Goal: Task Accomplishment & Management: Use online tool/utility

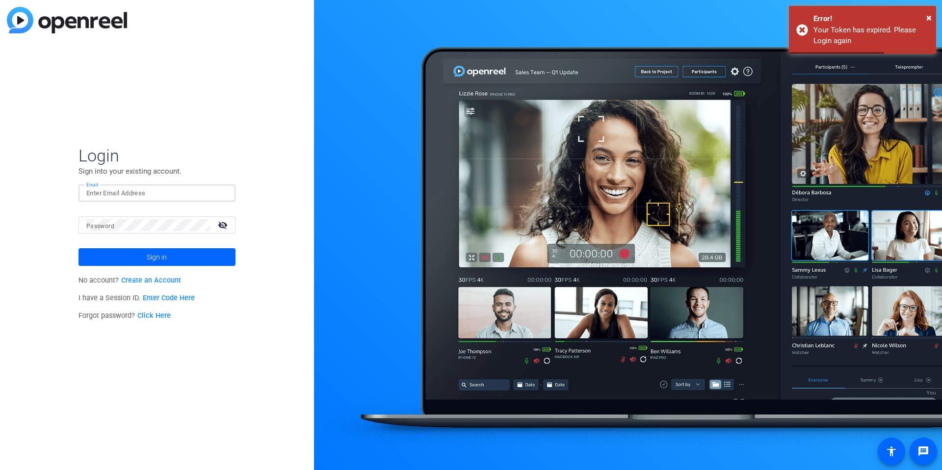
click at [146, 193] on input "Email" at bounding box center [156, 193] width 141 height 12
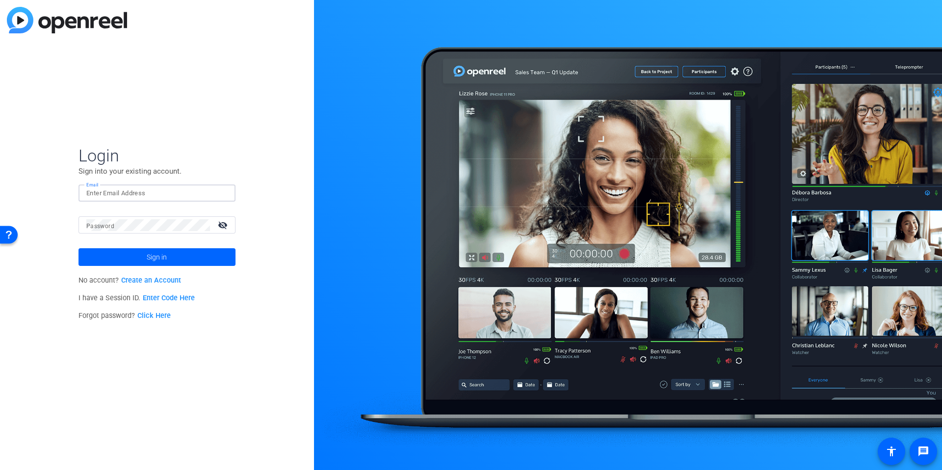
type input "emma.mcvicar@thermofisher.com"
click at [177, 255] on span at bounding box center [157, 257] width 157 height 24
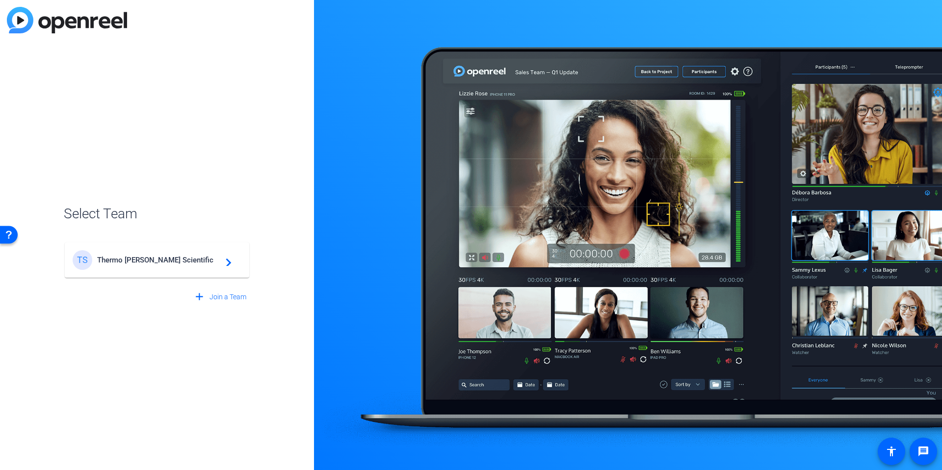
click at [204, 253] on div "TS Thermo Fisher Scientific navigate_next" at bounding box center [157, 260] width 169 height 20
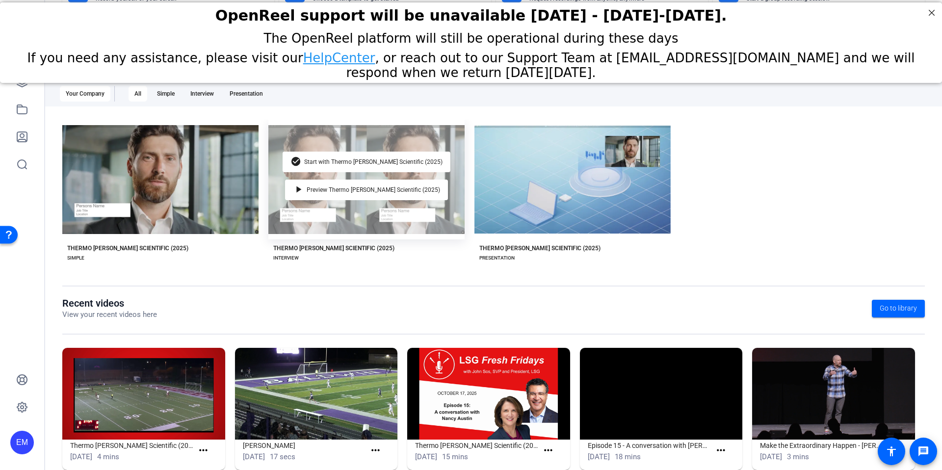
scroll to position [110, 0]
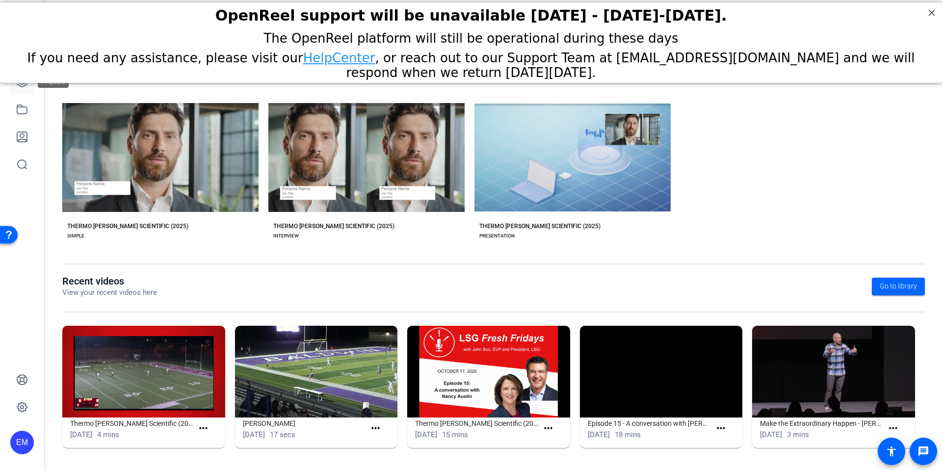
click at [18, 87] on icon at bounding box center [22, 82] width 12 height 12
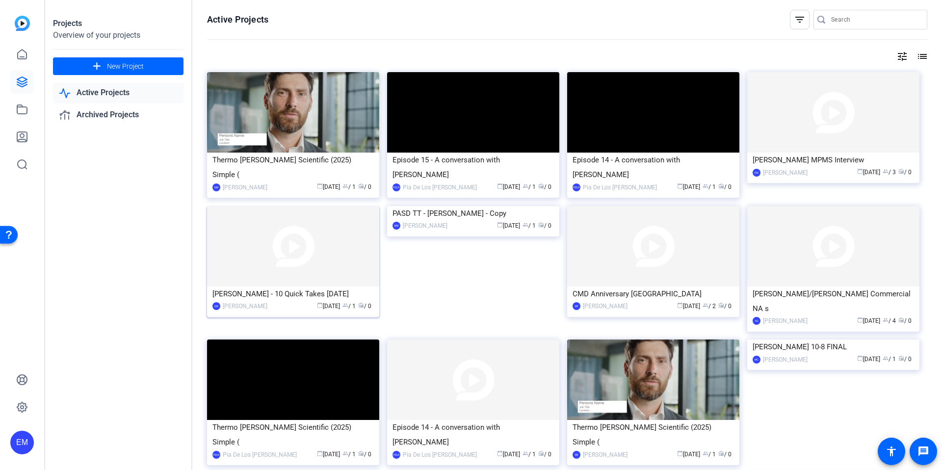
click at [282, 249] on img at bounding box center [293, 246] width 172 height 80
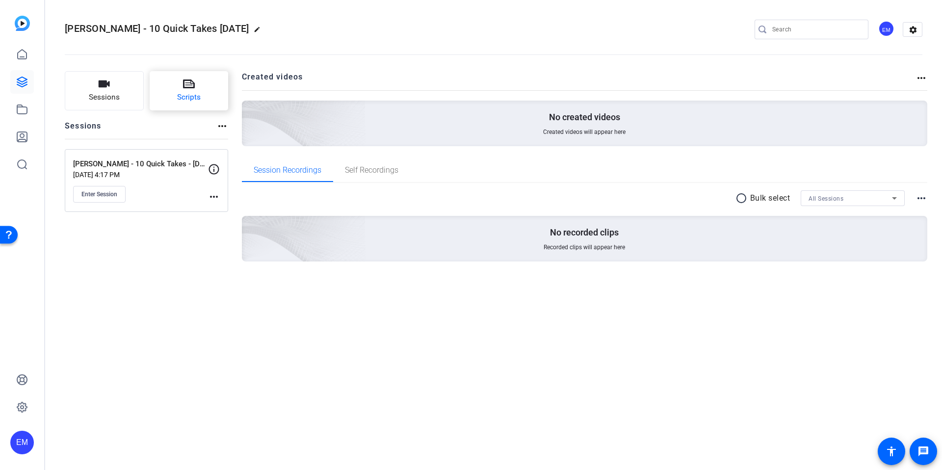
click at [192, 89] on icon at bounding box center [189, 84] width 12 height 12
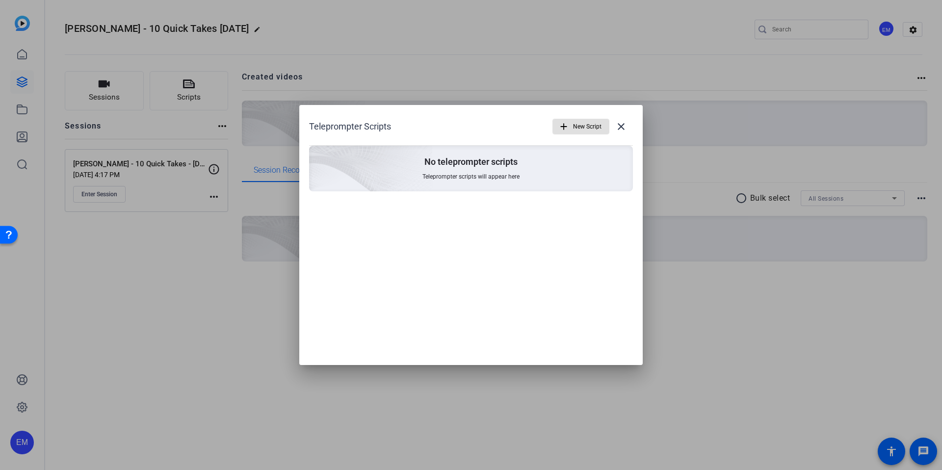
click at [576, 128] on span "New Script" at bounding box center [587, 126] width 28 height 19
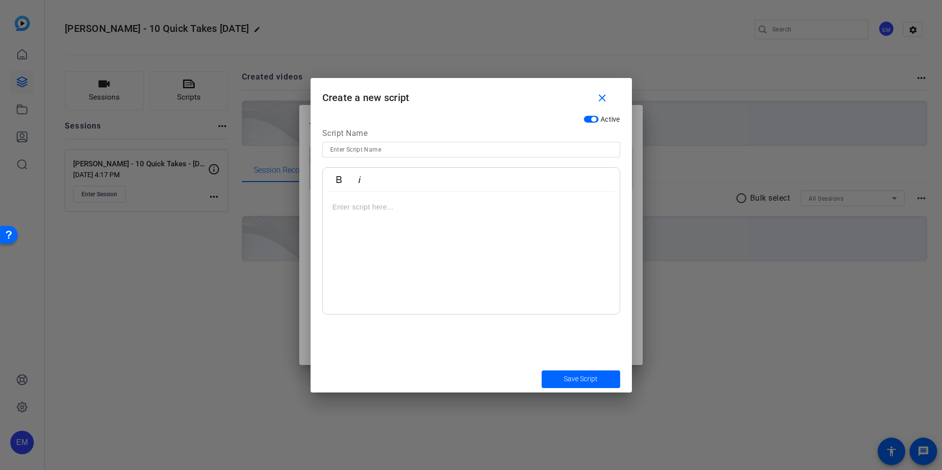
click at [360, 151] on input at bounding box center [471, 150] width 282 height 12
drag, startPoint x: 333, startPoint y: 232, endPoint x: 335, endPoint y: 224, distance: 7.6
click at [333, 232] on div at bounding box center [471, 253] width 297 height 123
click at [341, 209] on p "🏔🧙🏻‍♀️" at bounding box center [471, 207] width 277 height 11
drag, startPoint x: 356, startPoint y: 209, endPoint x: 317, endPoint y: 209, distance: 38.3
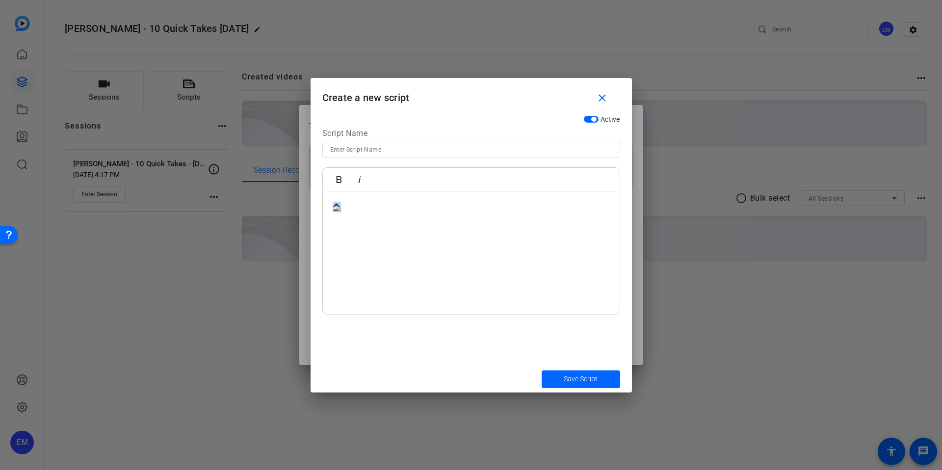
click at [317, 209] on div "Active Script Name Bold Italic 🧙🏻‍♀️ Enter script here..." at bounding box center [471, 237] width 321 height 255
copy p "🧙🏻‍♀️"
click at [414, 151] on input at bounding box center [471, 150] width 282 height 12
type input "emoji test"
drag, startPoint x: 580, startPoint y: 378, endPoint x: 574, endPoint y: 373, distance: 8.4
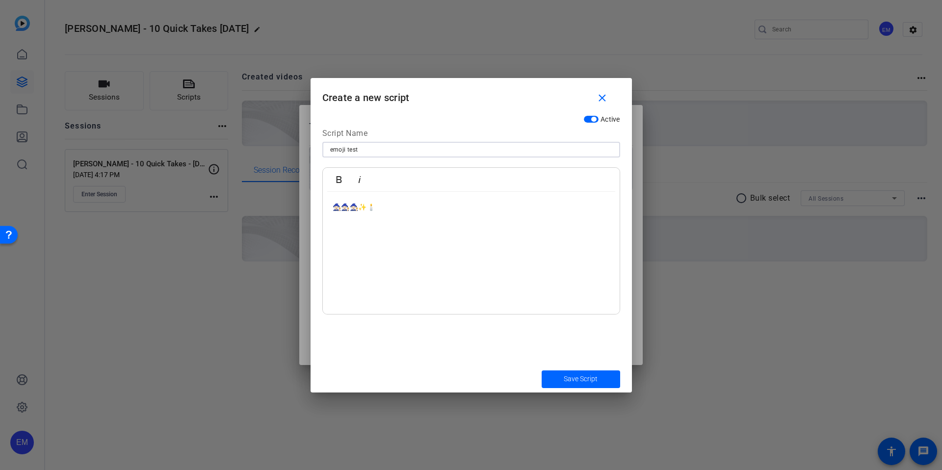
click at [580, 378] on span "Save Script" at bounding box center [581, 379] width 34 height 10
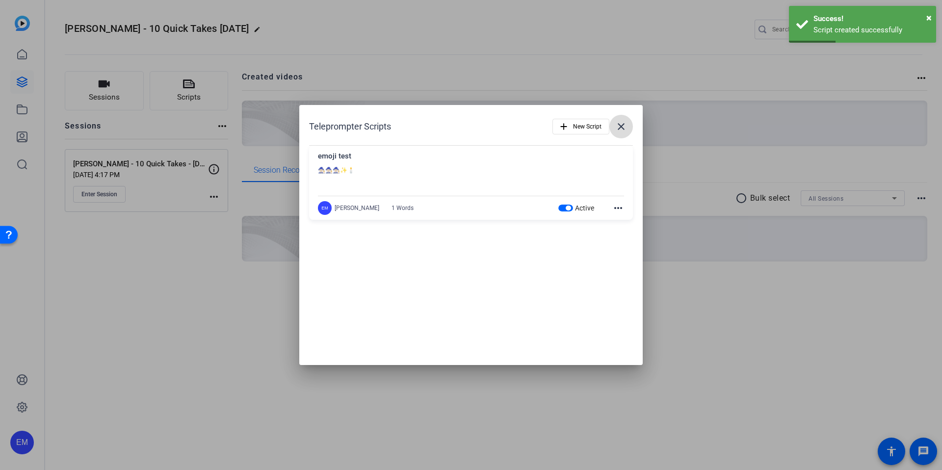
click at [619, 128] on mat-icon "close" at bounding box center [621, 127] width 12 height 12
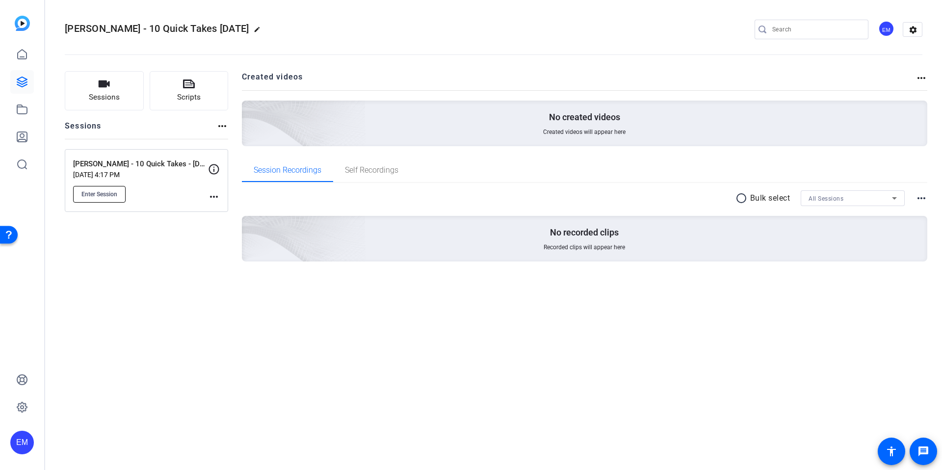
click at [109, 196] on span "Enter Session" at bounding box center [99, 194] width 36 height 8
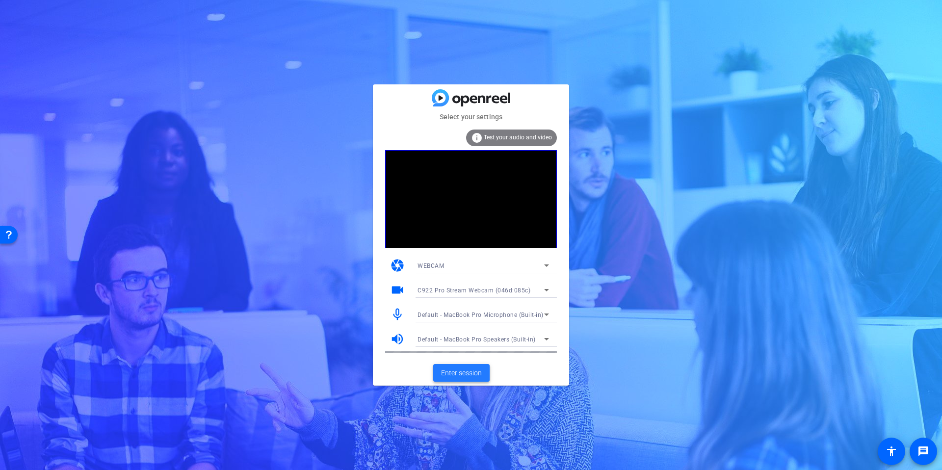
click at [463, 375] on span "Enter session" at bounding box center [461, 373] width 41 height 10
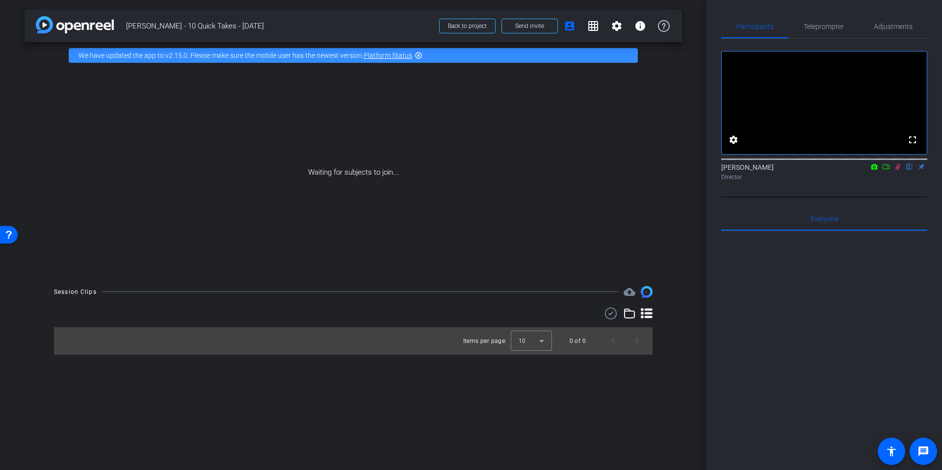
click at [911, 171] on mat-icon "flip" at bounding box center [910, 166] width 12 height 9
click at [910, 171] on mat-icon "flip" at bounding box center [910, 166] width 12 height 9
click at [528, 25] on span "Send invite" at bounding box center [529, 26] width 29 height 8
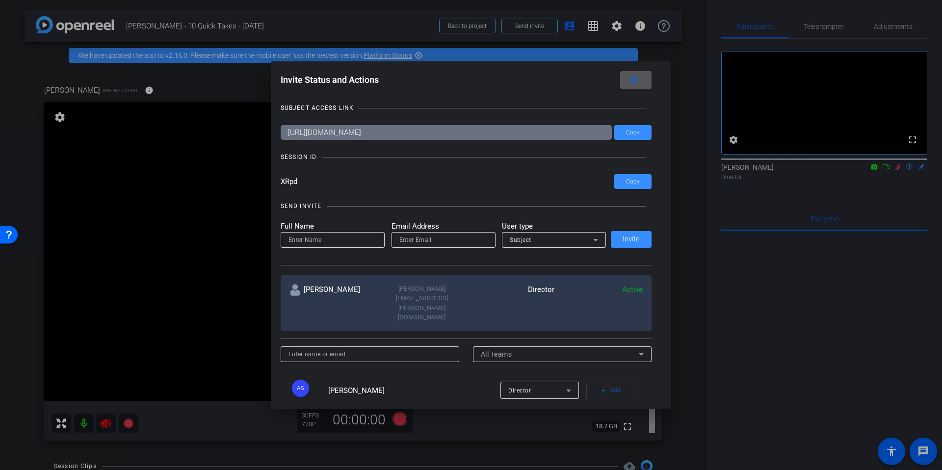
click at [642, 79] on span at bounding box center [635, 80] width 31 height 24
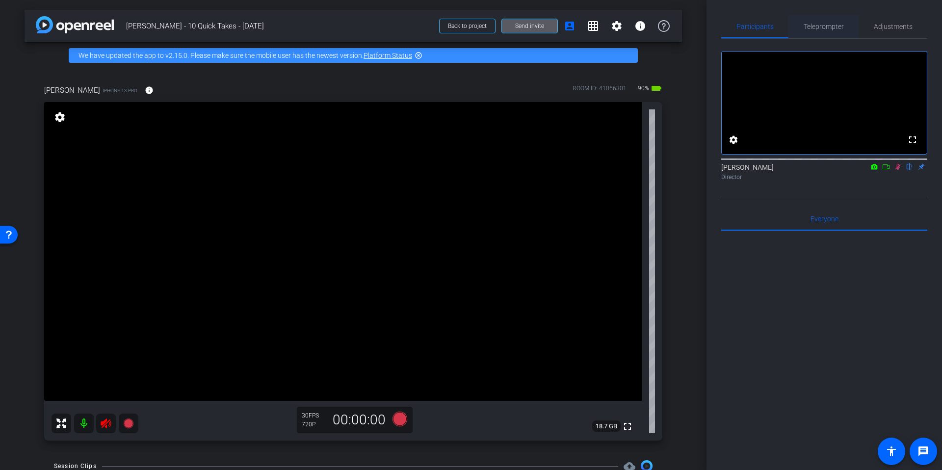
click at [832, 25] on span "Teleprompter" at bounding box center [824, 26] width 40 height 7
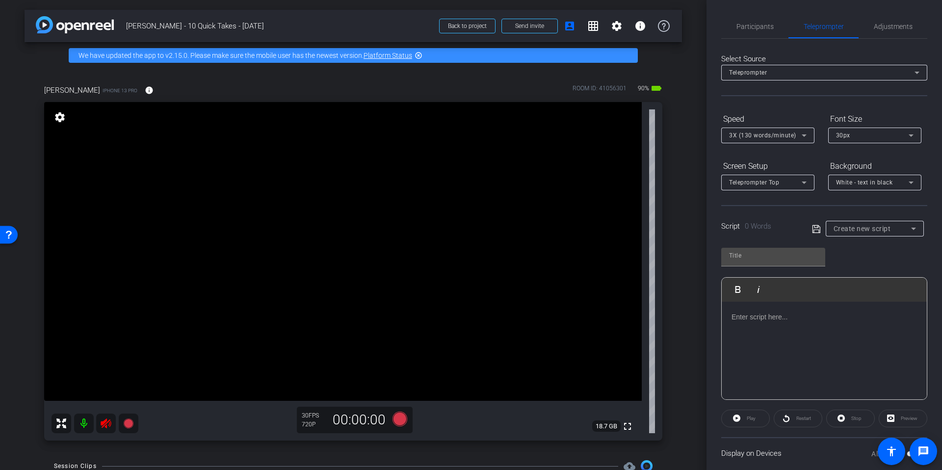
click at [891, 231] on div "Create new script" at bounding box center [873, 229] width 78 height 12
click at [875, 262] on mat-option "emoji test" at bounding box center [875, 264] width 98 height 16
type input "emoji test"
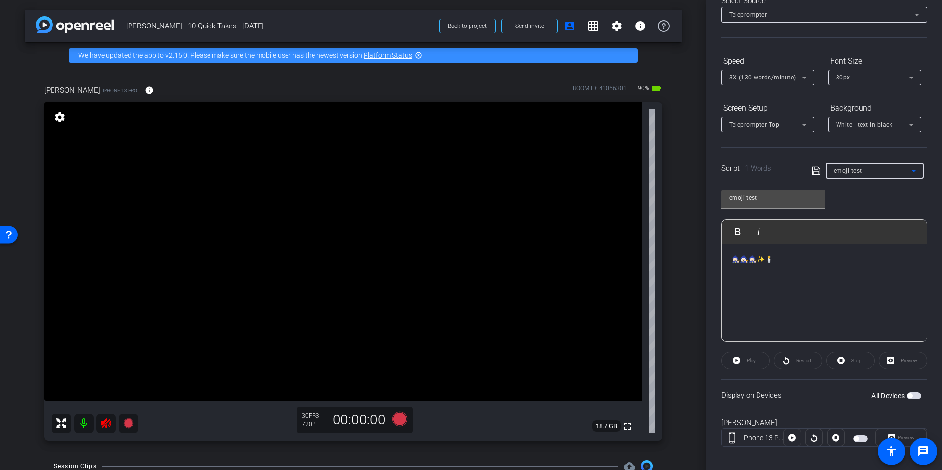
scroll to position [66, 0]
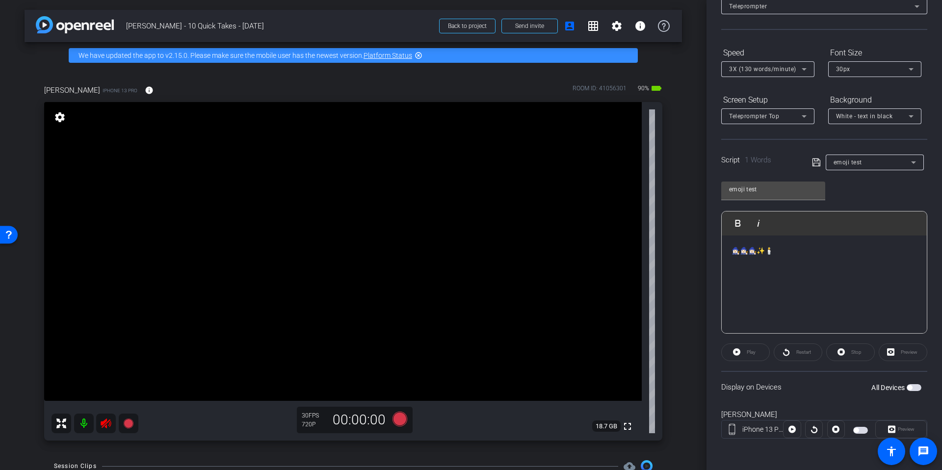
click at [862, 430] on span "button" at bounding box center [860, 430] width 15 height 7
click at [790, 67] on span "3X (130 words/minute)" at bounding box center [762, 69] width 67 height 7
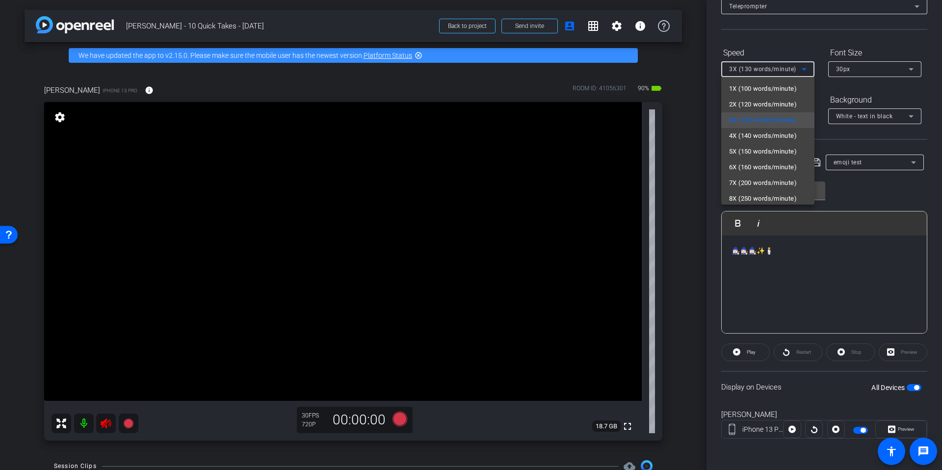
click at [790, 67] on div at bounding box center [471, 235] width 942 height 470
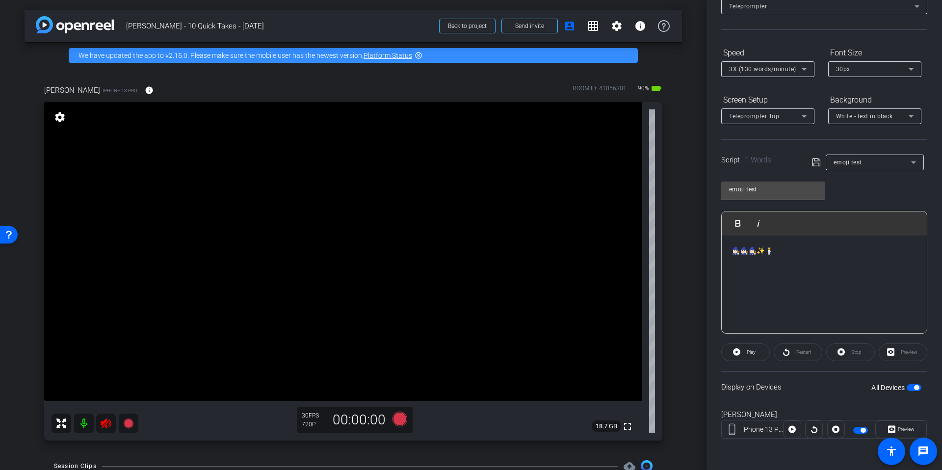
click at [861, 70] on div "30px" at bounding box center [872, 69] width 73 height 12
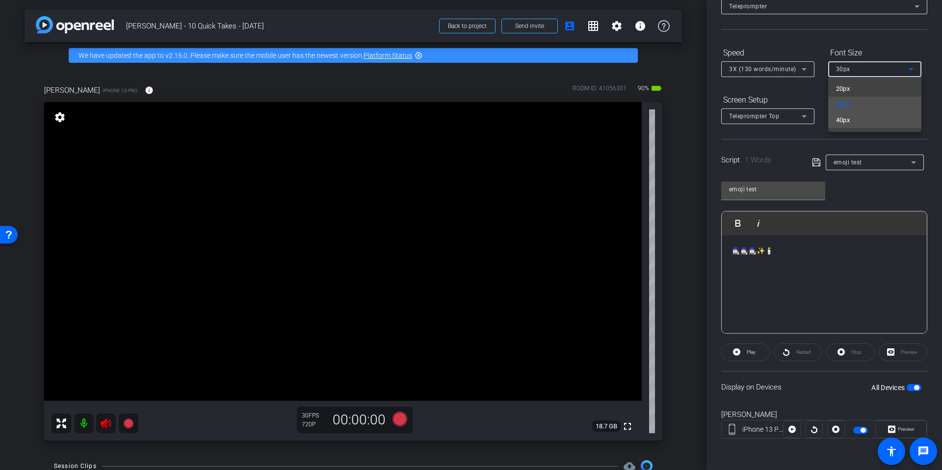
click at [858, 121] on mat-option "40px" at bounding box center [874, 120] width 93 height 16
click at [787, 251] on p "🧙🏻‍♀️🧙🏻‍♀️🧙🏻‍♀️✨🕯️" at bounding box center [824, 250] width 185 height 11
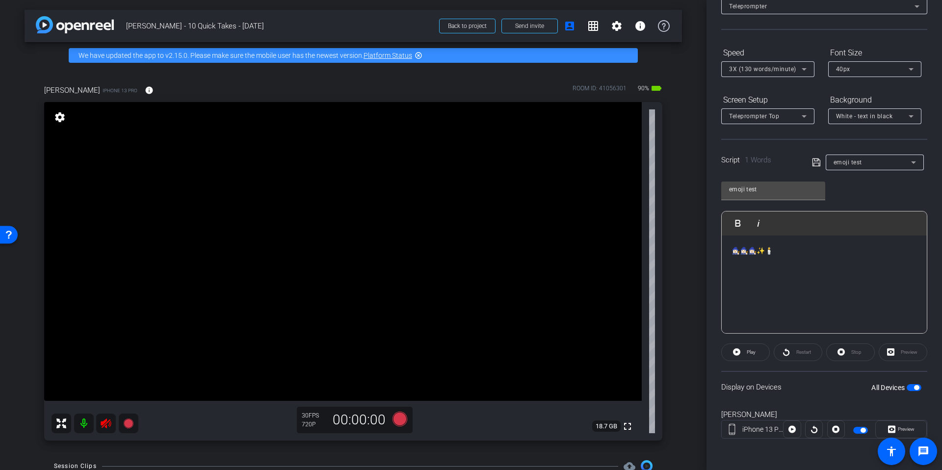
click at [818, 163] on icon at bounding box center [816, 163] width 9 height 12
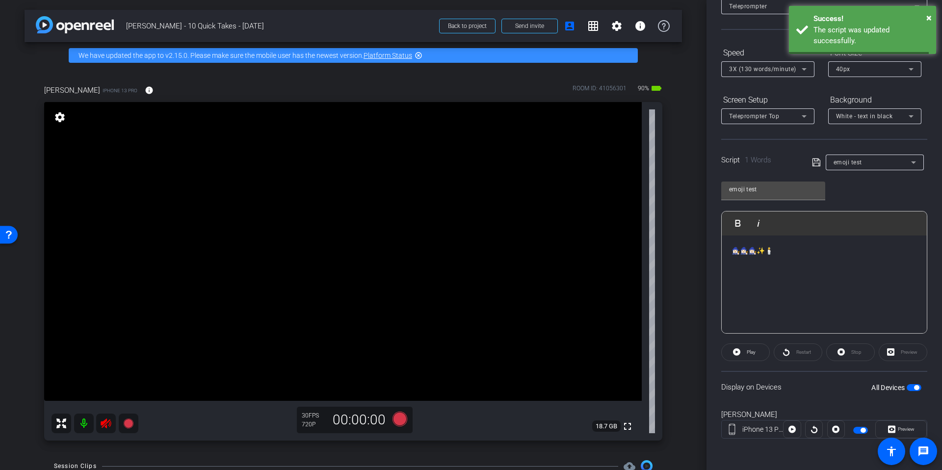
click at [890, 163] on div "emoji test" at bounding box center [873, 162] width 78 height 12
click at [884, 183] on span "Create new script" at bounding box center [860, 182] width 52 height 12
click at [861, 163] on span "Create new script" at bounding box center [862, 162] width 57 height 8
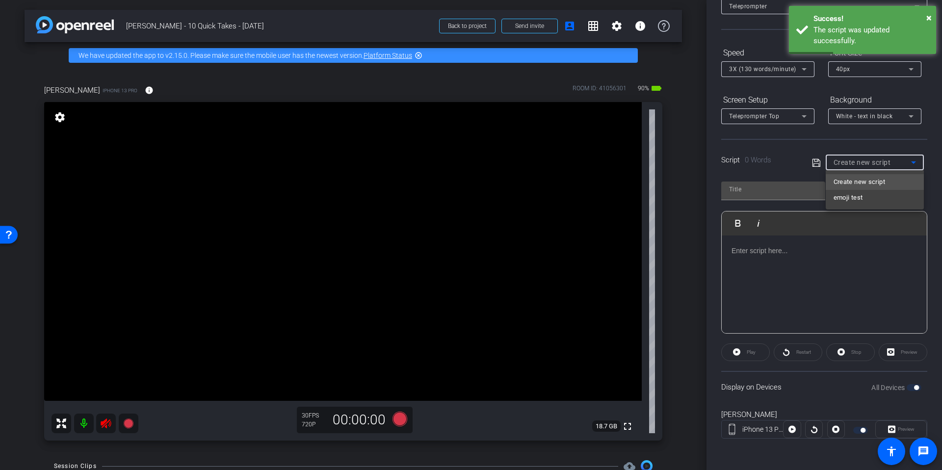
click at [864, 197] on mat-option "emoji test" at bounding box center [875, 198] width 98 height 16
type input "emoji test"
click at [811, 258] on div "🧙🏻‍♀️🧙🏻‍♀️🧙🏻‍♀️✨🕯️" at bounding box center [824, 285] width 205 height 98
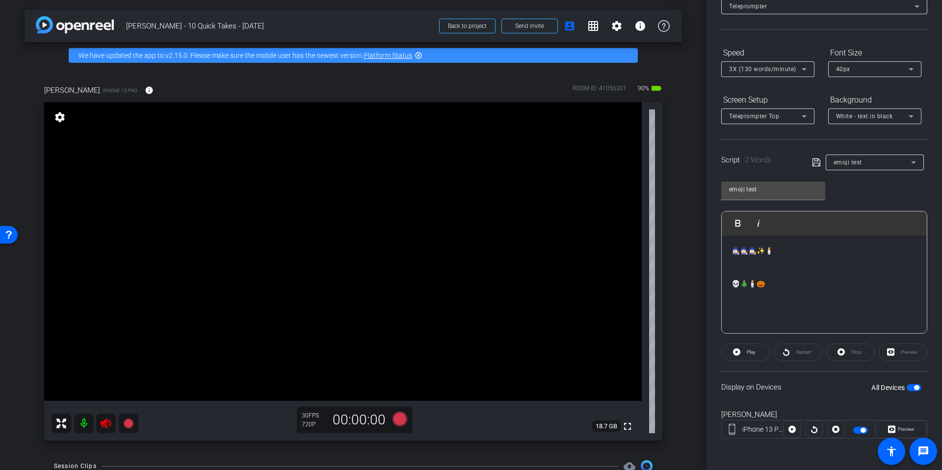
drag, startPoint x: 851, startPoint y: 203, endPoint x: 818, endPoint y: 171, distance: 45.8
click at [847, 196] on div "emoji test Play Play from this location Play Selected Play and display the sele…" at bounding box center [824, 253] width 206 height 159
click at [814, 160] on icon at bounding box center [816, 162] width 8 height 8
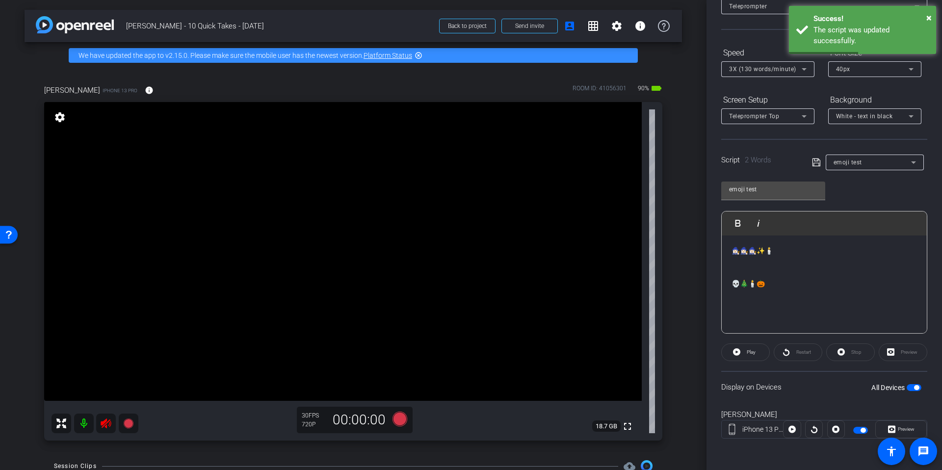
click at [817, 159] on icon at bounding box center [816, 163] width 9 height 12
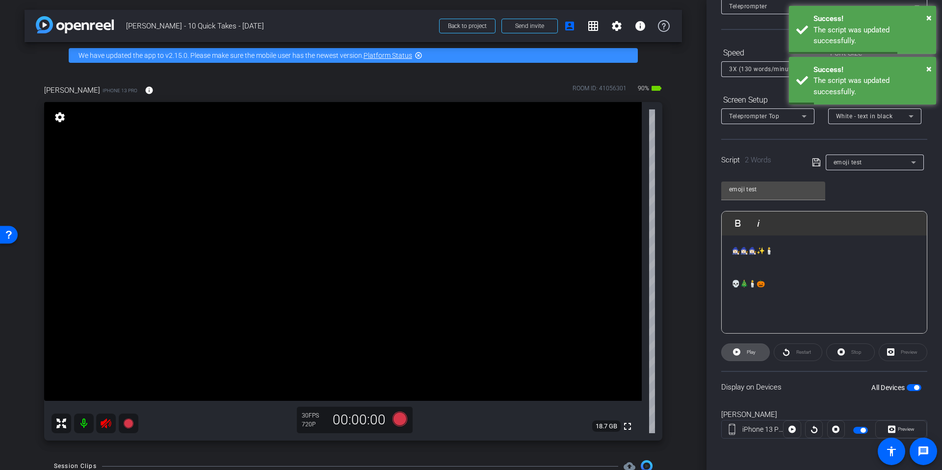
click at [749, 351] on span "Play" at bounding box center [751, 351] width 9 height 5
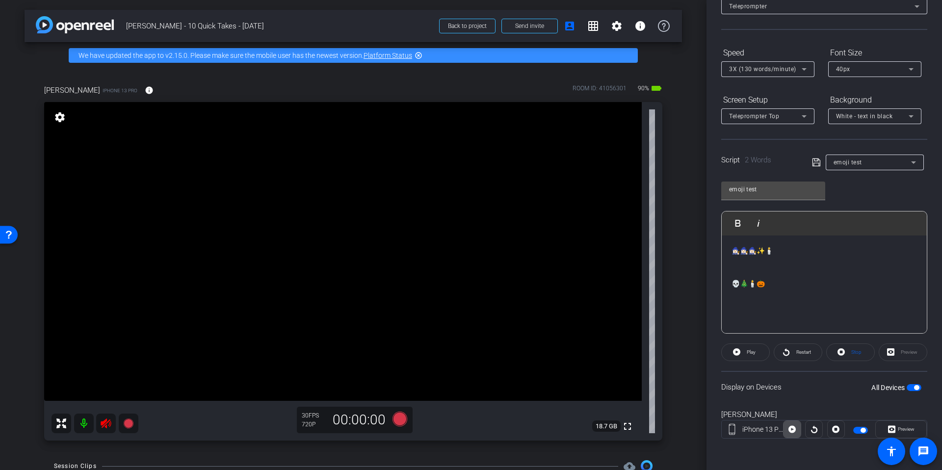
click at [793, 432] on icon at bounding box center [791, 429] width 7 height 7
click at [839, 432] on icon at bounding box center [835, 429] width 7 height 15
drag, startPoint x: 737, startPoint y: 281, endPoint x: 700, endPoint y: 281, distance: 36.8
click at [700, 281] on div "arrow_back Ryan - 10 Quick Takes - Oct 2025 Back to project Send invite account…" at bounding box center [471, 235] width 942 height 470
drag, startPoint x: 733, startPoint y: 283, endPoint x: 787, endPoint y: 282, distance: 55.0
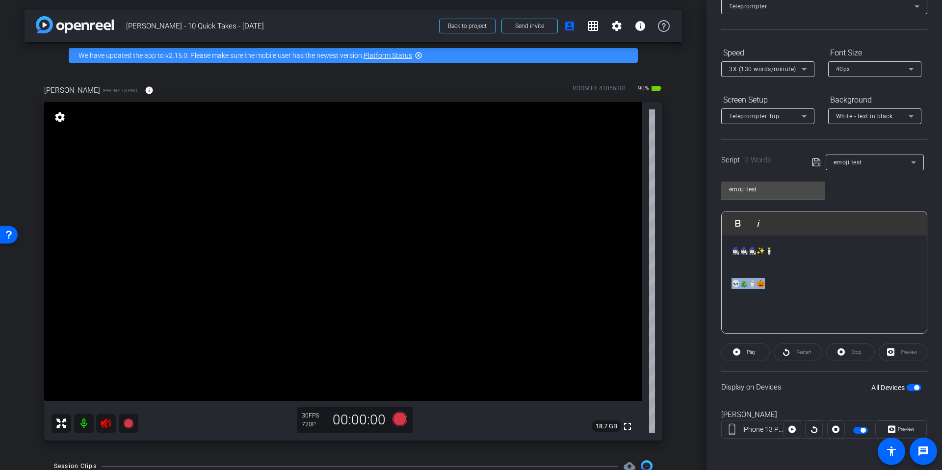
click at [787, 282] on p "💀🎄🕯️🎃" at bounding box center [824, 283] width 185 height 11
click at [873, 162] on div "emoji test" at bounding box center [873, 162] width 78 height 12
drag, startPoint x: 875, startPoint y: 178, endPoint x: 865, endPoint y: 177, distance: 10.8
click at [875, 178] on span "Create new script" at bounding box center [860, 182] width 52 height 12
click at [767, 193] on input "text" at bounding box center [773, 190] width 88 height 12
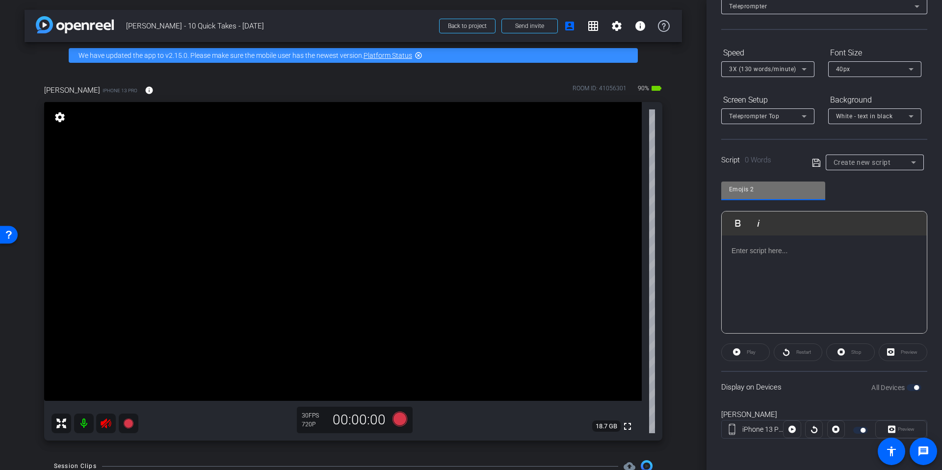
type input "Emojis 2"
click at [780, 260] on div at bounding box center [824, 285] width 205 height 98
click at [815, 162] on icon at bounding box center [816, 163] width 9 height 12
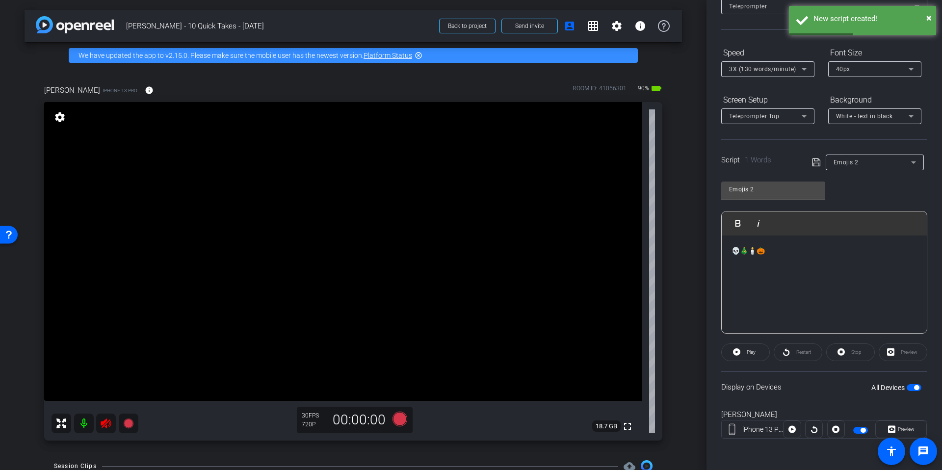
click at [888, 163] on div "Emojis 2" at bounding box center [873, 162] width 78 height 12
click at [867, 182] on span "Create new script" at bounding box center [860, 182] width 52 height 12
click at [755, 190] on input "text" at bounding box center [773, 190] width 88 height 12
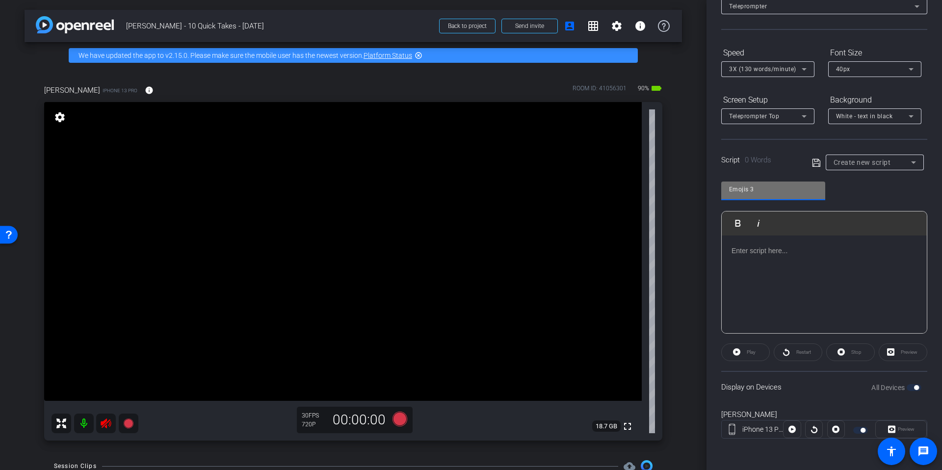
type input "Emojis 3"
click at [790, 247] on p at bounding box center [824, 250] width 185 height 11
click at [792, 258] on div at bounding box center [824, 285] width 205 height 98
click at [818, 163] on icon at bounding box center [816, 163] width 9 height 12
click at [815, 163] on icon at bounding box center [816, 162] width 8 height 8
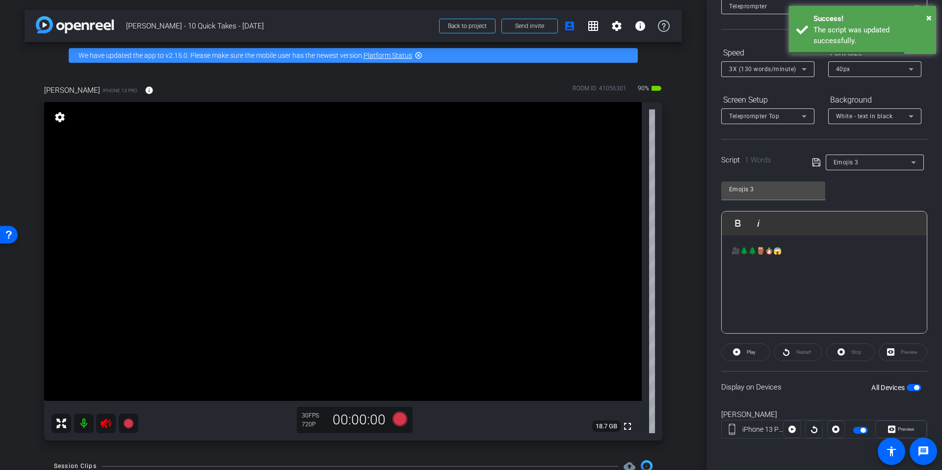
click at [869, 161] on div "Emojis 3" at bounding box center [873, 162] width 78 height 12
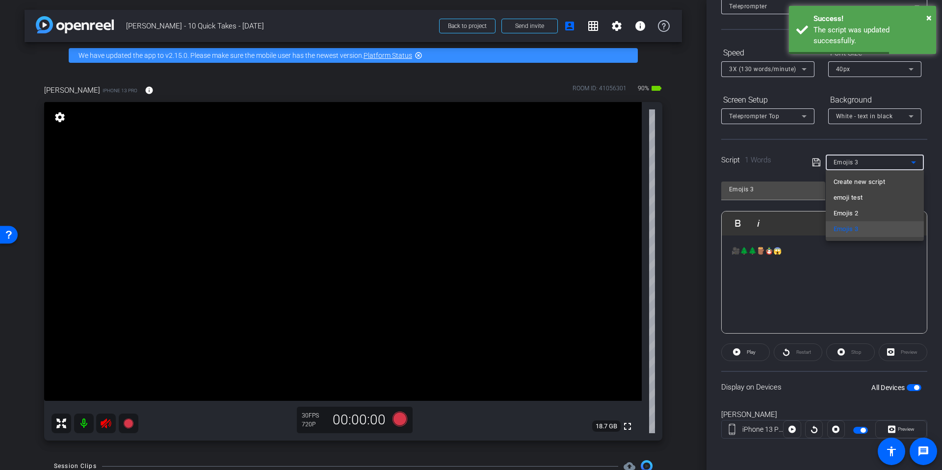
click at [866, 180] on span "Create new script" at bounding box center [860, 182] width 52 height 12
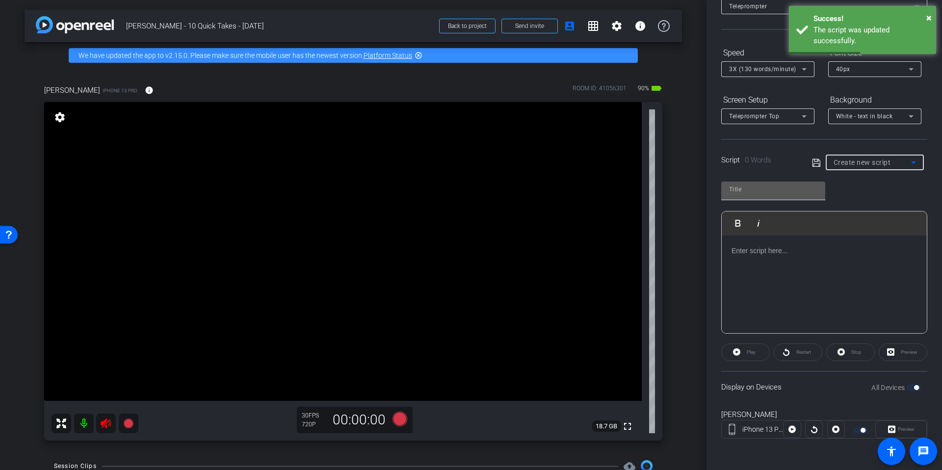
click at [761, 187] on input "text" at bounding box center [773, 190] width 88 height 12
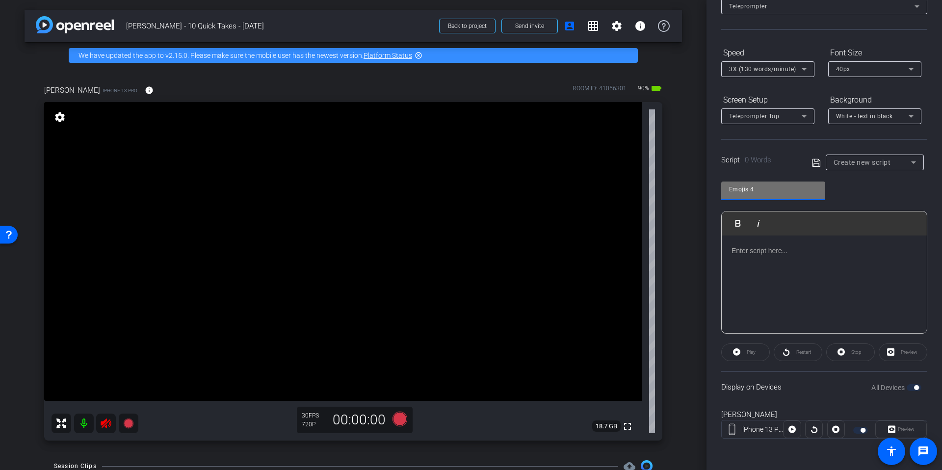
type input "Emojis 4"
click at [828, 258] on div at bounding box center [824, 285] width 205 height 98
drag, startPoint x: 889, startPoint y: 185, endPoint x: 858, endPoint y: 178, distance: 32.1
click at [889, 185] on div "Emojis 4 Play Play from this location Play Selected Play and display the select…" at bounding box center [824, 253] width 206 height 159
click at [813, 160] on icon at bounding box center [816, 163] width 9 height 12
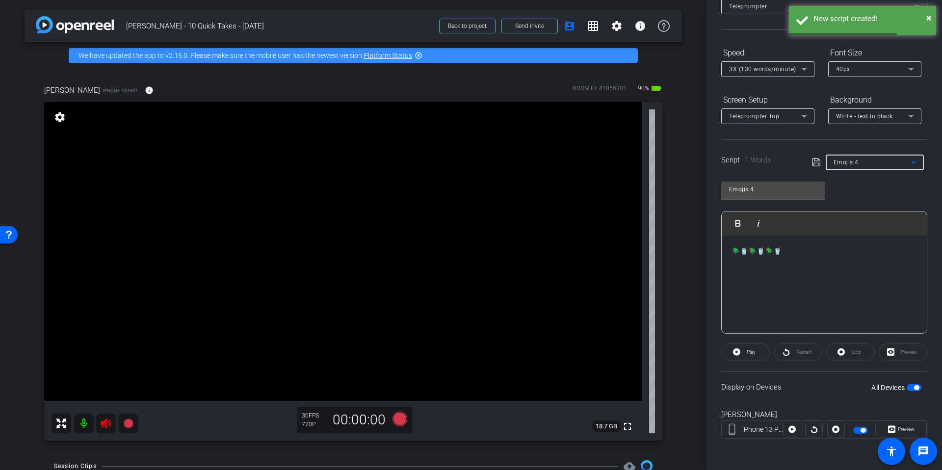
click at [912, 160] on icon at bounding box center [914, 163] width 12 height 12
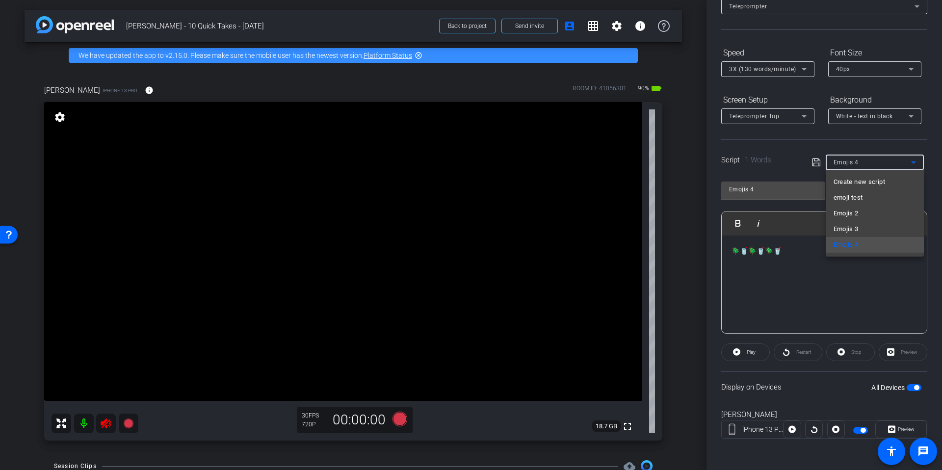
drag, startPoint x: 797, startPoint y: 177, endPoint x: 804, endPoint y: 176, distance: 7.0
click at [797, 177] on div at bounding box center [471, 235] width 942 height 470
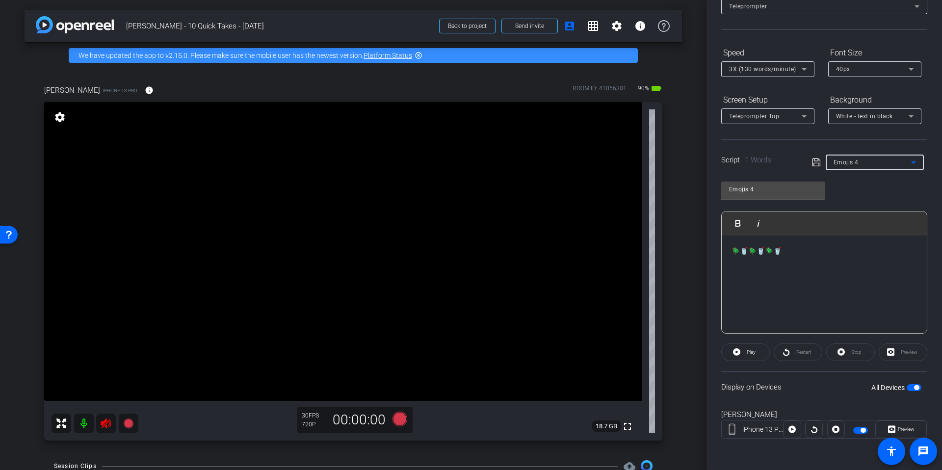
click at [868, 159] on div "Emojis 4" at bounding box center [873, 162] width 78 height 12
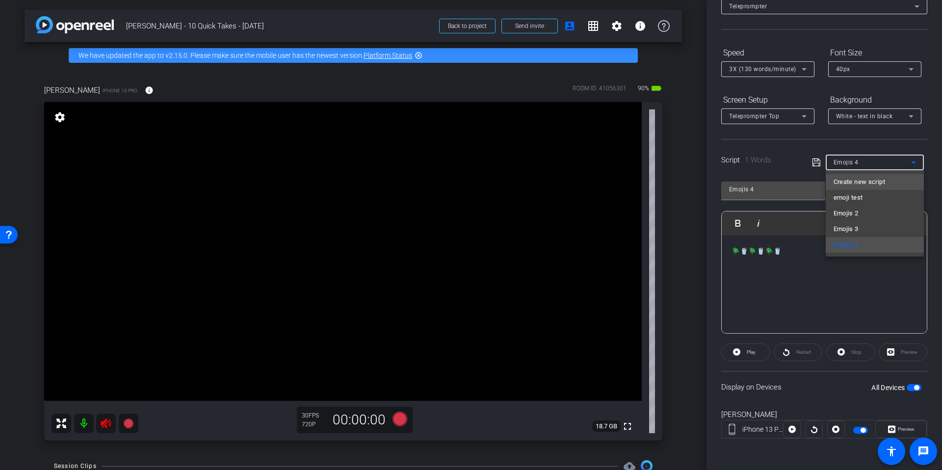
click at [868, 180] on span "Create new script" at bounding box center [860, 182] width 52 height 12
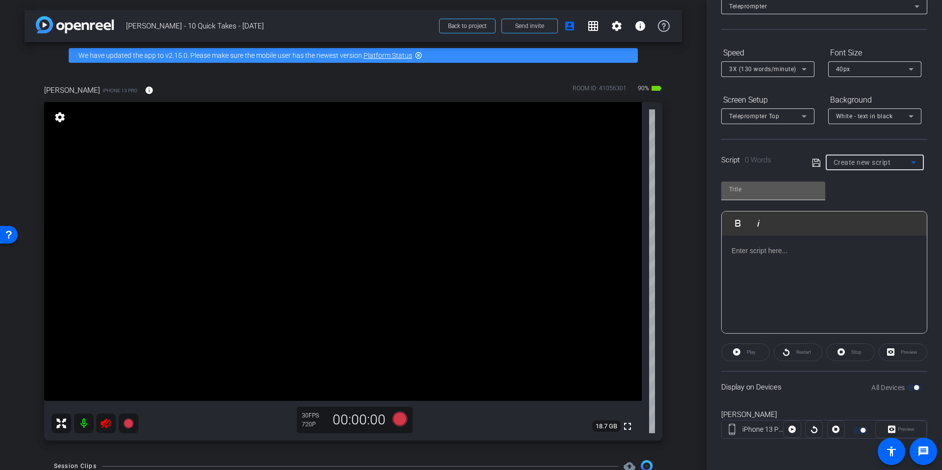
click at [775, 193] on input "text" at bounding box center [773, 190] width 88 height 12
click at [803, 271] on div at bounding box center [824, 285] width 205 height 98
click at [853, 192] on div "Emojis 5 Play Play from this location Play Selected Play and display the select…" at bounding box center [824, 253] width 206 height 159
click at [818, 161] on icon at bounding box center [816, 163] width 9 height 12
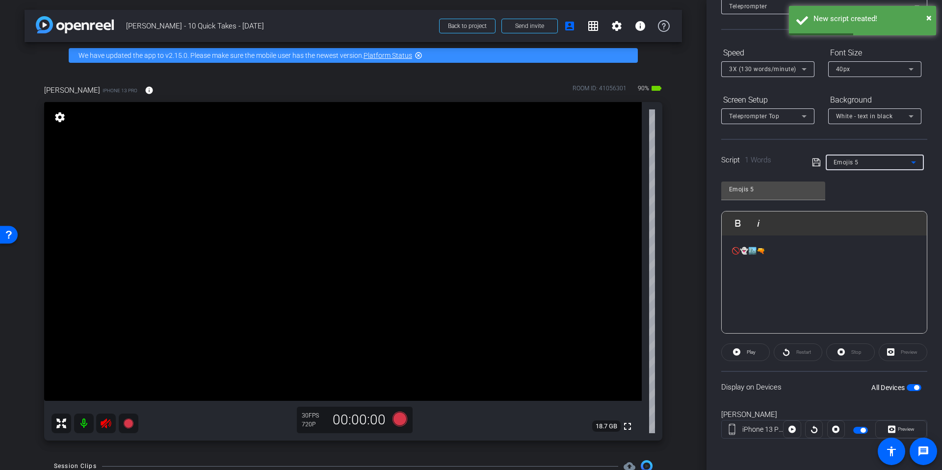
click at [883, 160] on div "Emojis 5" at bounding box center [873, 162] width 78 height 12
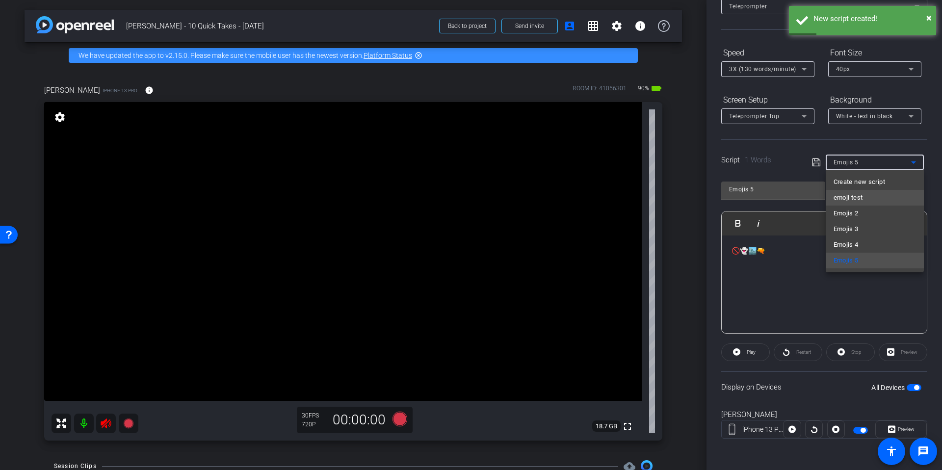
click at [866, 197] on mat-option "emoji test" at bounding box center [875, 198] width 98 height 16
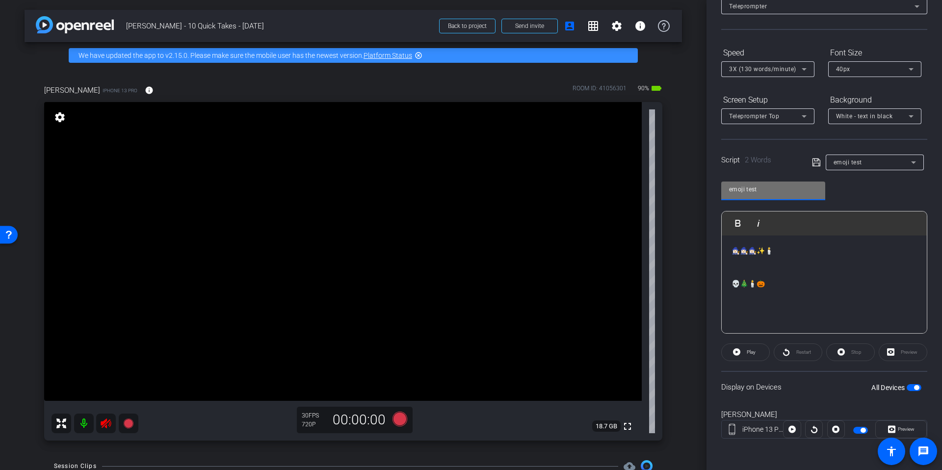
drag, startPoint x: 782, startPoint y: 188, endPoint x: 718, endPoint y: 188, distance: 64.3
click at [718, 188] on div "Participants Teleprompter Adjustments settings Emma McVicar flip Director Every…" at bounding box center [825, 235] width 236 height 470
drag, startPoint x: 820, startPoint y: 282, endPoint x: 799, endPoint y: 284, distance: 21.1
click at [819, 282] on p "💀🎄🕯️🎃" at bounding box center [824, 283] width 185 height 11
drag, startPoint x: 716, startPoint y: 286, endPoint x: 696, endPoint y: 286, distance: 20.6
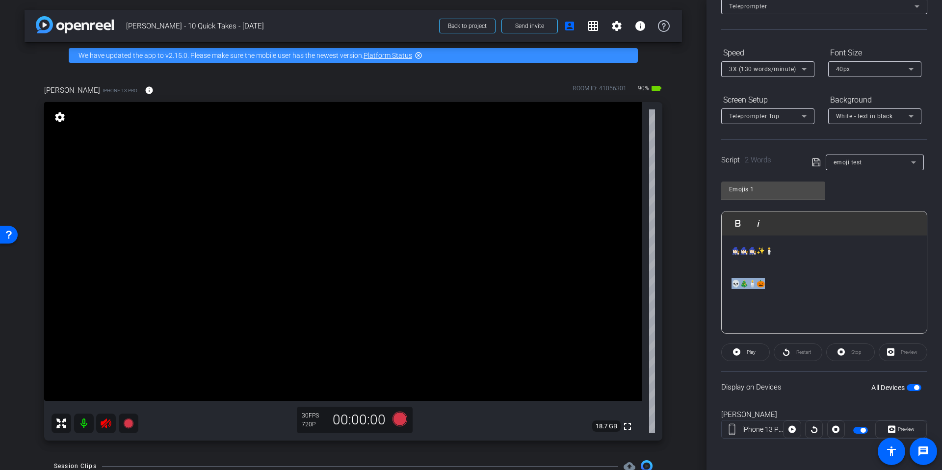
click at [696, 286] on div "arrow_back Ryan - 10 Quick Takes - Oct 2025 Back to project Send invite account…" at bounding box center [471, 235] width 942 height 470
click at [863, 200] on div "Emojis 1 Play Play from this location Play Selected Play and display the select…" at bounding box center [824, 253] width 206 height 159
click at [817, 161] on icon at bounding box center [816, 162] width 8 height 8
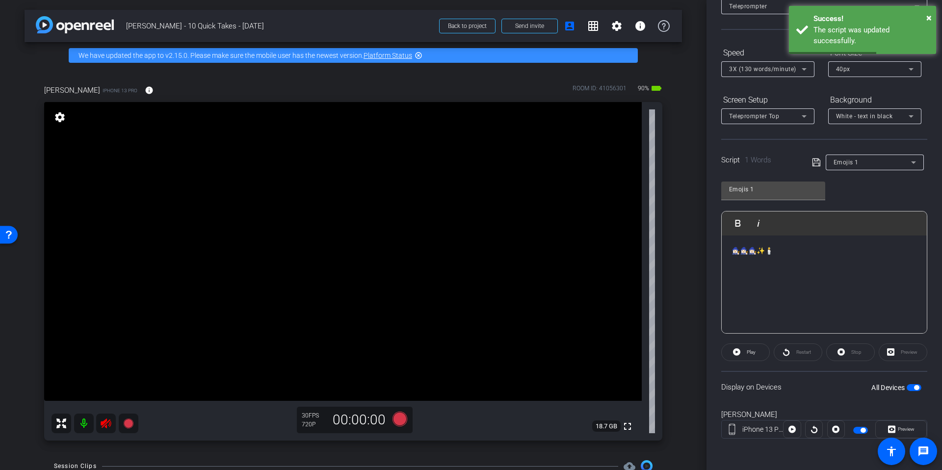
click at [878, 203] on div "Emojis 1 Play Play from this location Play Selected Play and display the select…" at bounding box center [824, 253] width 206 height 159
click at [882, 163] on div "Emojis 1" at bounding box center [873, 162] width 78 height 12
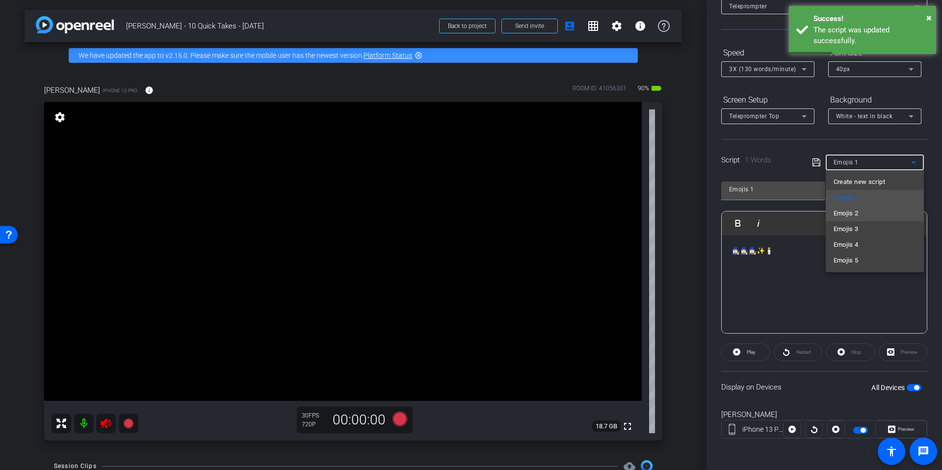
click at [867, 214] on mat-option "Emojis 2" at bounding box center [875, 214] width 98 height 16
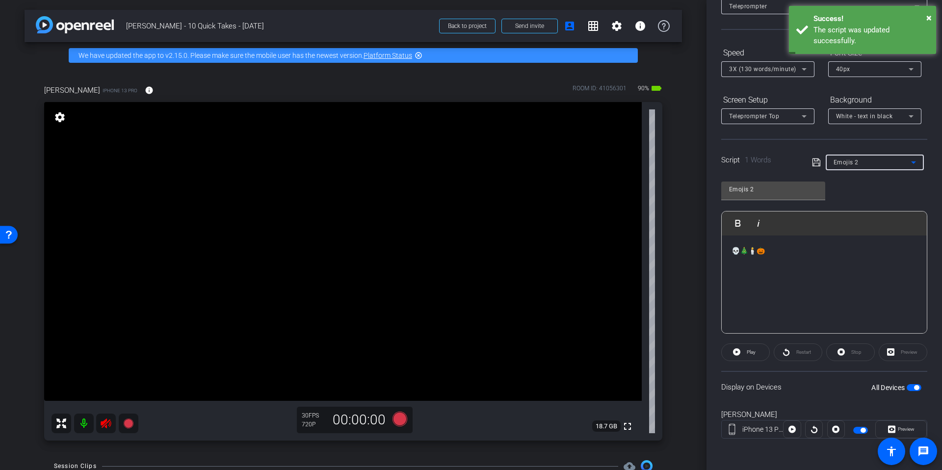
click at [878, 163] on div "Emojis 2" at bounding box center [873, 162] width 78 height 12
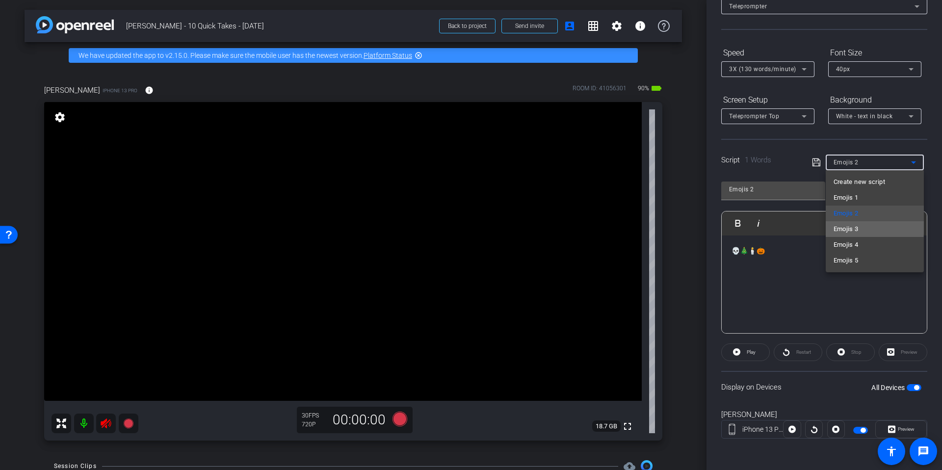
click at [857, 226] on span "Emojis 3" at bounding box center [846, 229] width 25 height 12
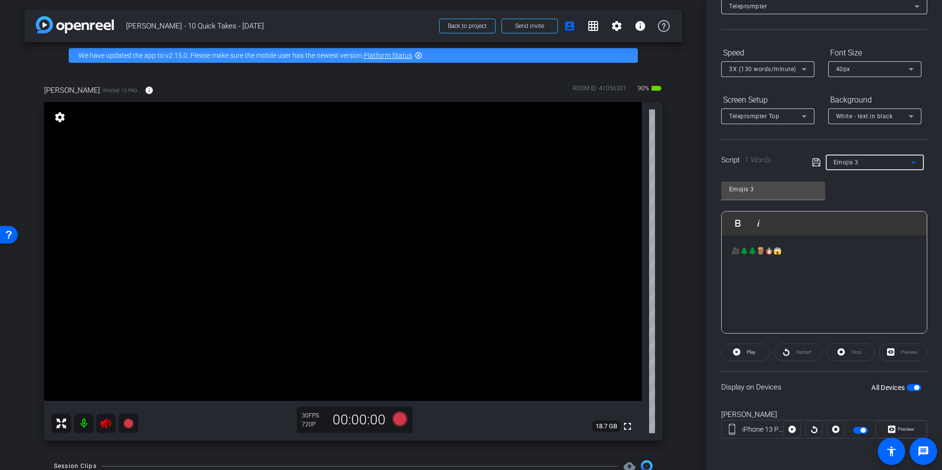
click at [879, 159] on div "Emojis 3" at bounding box center [873, 162] width 78 height 12
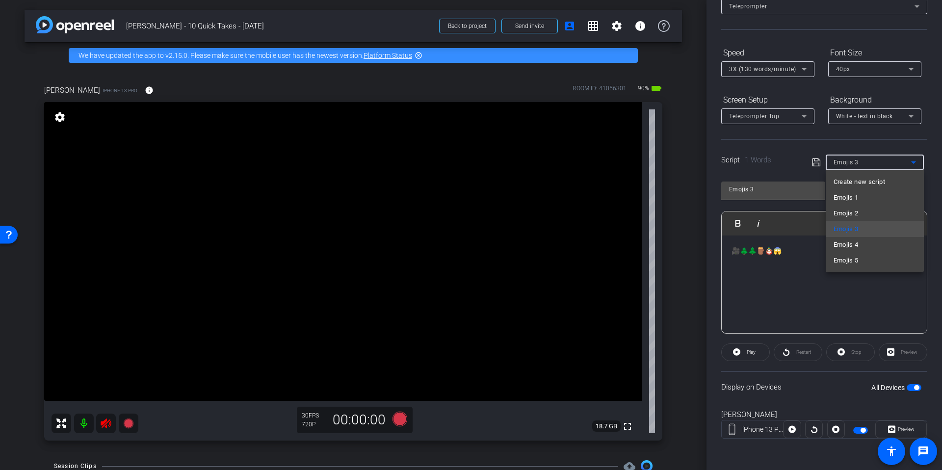
click at [879, 159] on div at bounding box center [471, 235] width 942 height 470
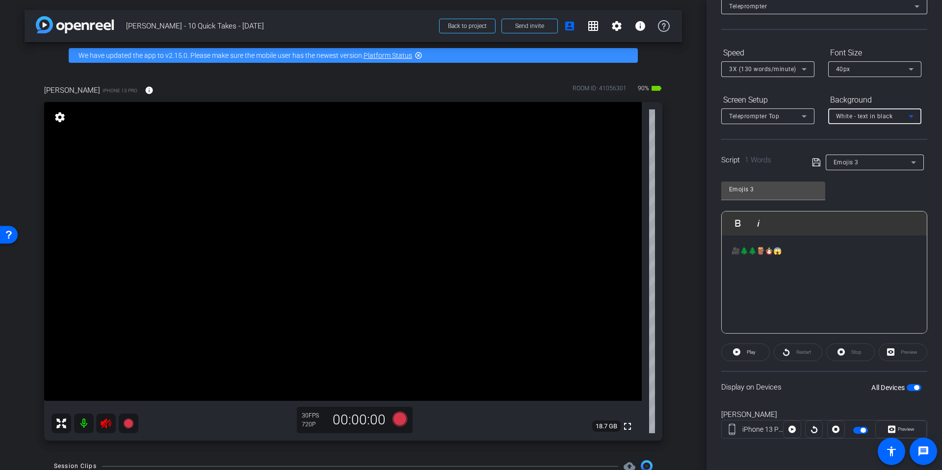
click at [882, 117] on span "White - text in black" at bounding box center [864, 116] width 57 height 7
click at [878, 152] on div "Black - text in white" at bounding box center [865, 155] width 58 height 12
click at [885, 121] on div "Black - text in white" at bounding box center [872, 116] width 73 height 12
click at [885, 137] on div "White - text in black" at bounding box center [865, 137] width 58 height 12
click at [805, 115] on icon at bounding box center [804, 116] width 12 height 12
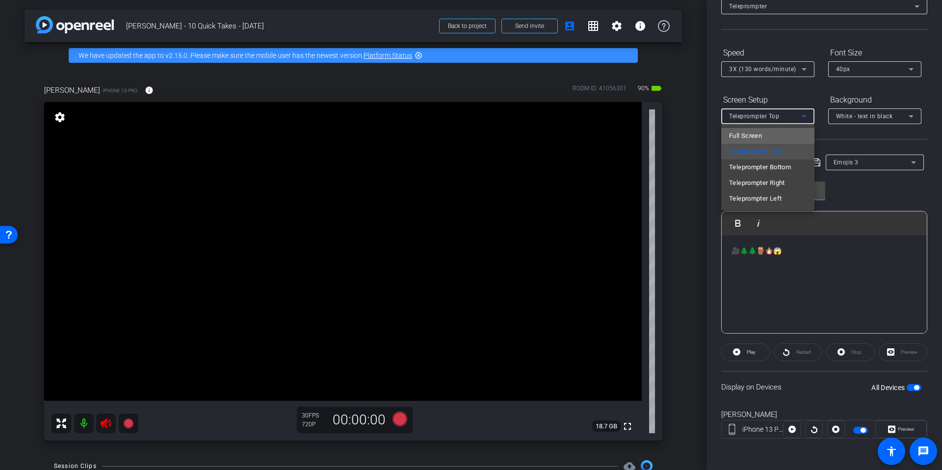
click at [773, 135] on mat-option "Full Screen" at bounding box center [767, 136] width 93 height 16
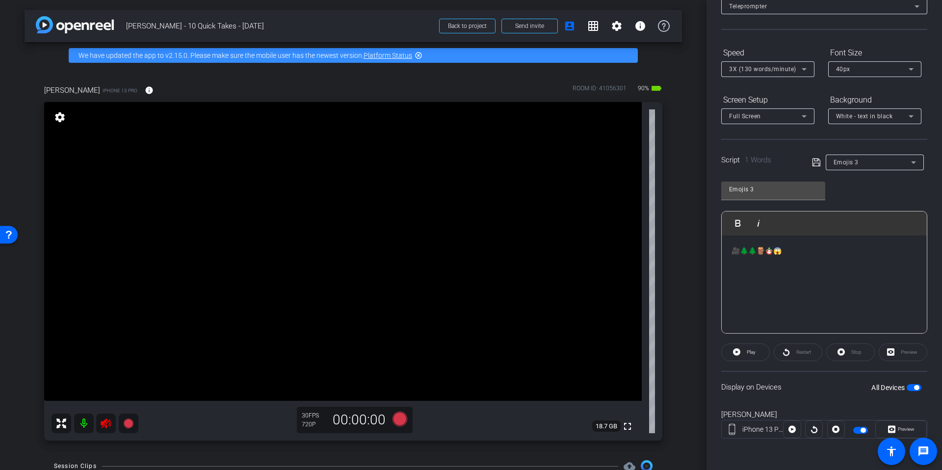
click at [787, 139] on div "Script 1 Words Emojis 3" at bounding box center [824, 154] width 206 height 31
click at [785, 118] on div "Full Screen" at bounding box center [765, 116] width 73 height 12
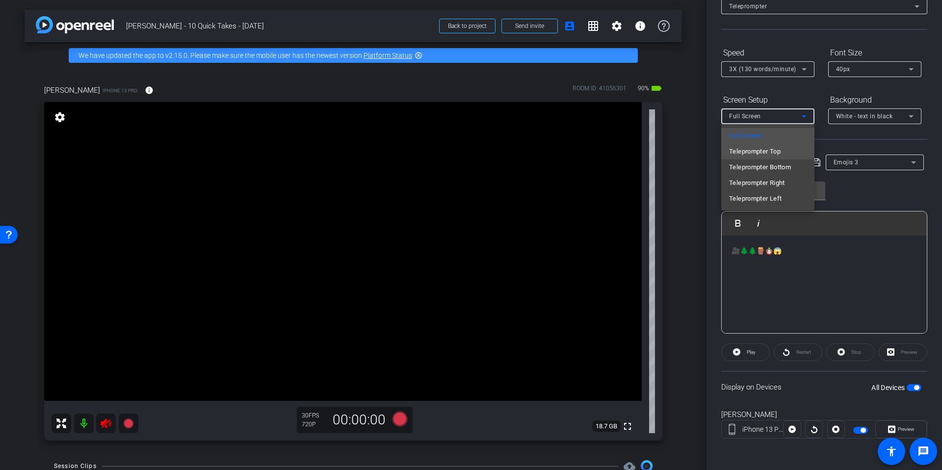
click at [771, 150] on span "Teleprompter Top" at bounding box center [755, 152] width 52 height 12
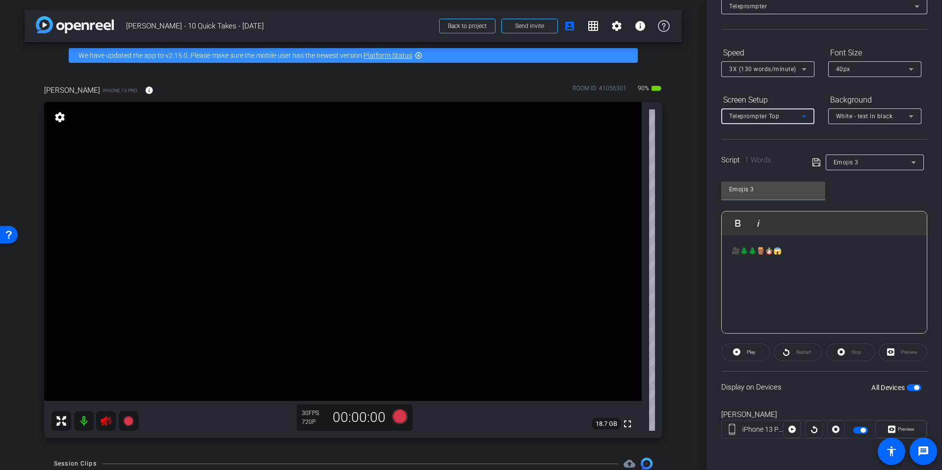
drag, startPoint x: 887, startPoint y: 183, endPoint x: 901, endPoint y: 165, distance: 22.7
click at [887, 183] on div "Emojis 3 Play Play from this location Play Selected Play and display the select…" at bounding box center [824, 253] width 206 height 159
click at [910, 161] on icon at bounding box center [914, 163] width 12 height 12
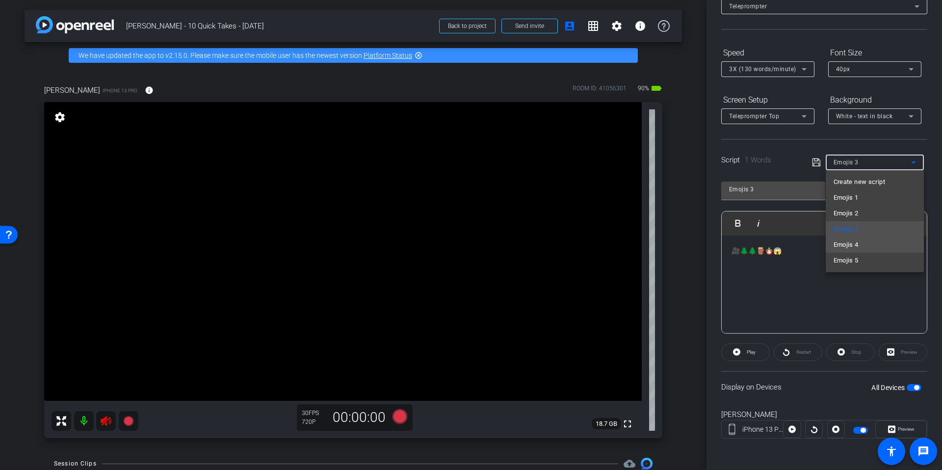
click at [870, 243] on mat-option "Emojis 4" at bounding box center [875, 245] width 98 height 16
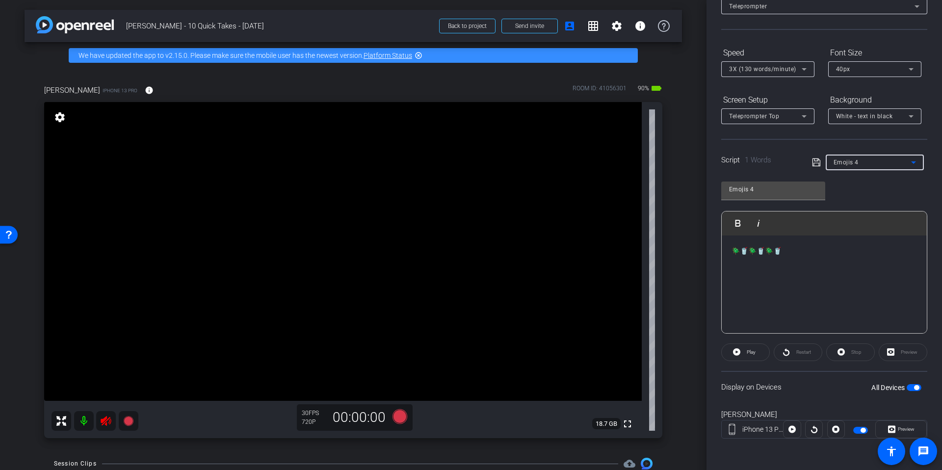
click at [869, 193] on div "Emojis 4 Play Play from this location Play Selected Play and display the select…" at bounding box center [824, 253] width 206 height 159
click at [905, 163] on div "Emojis 4" at bounding box center [873, 162] width 78 height 12
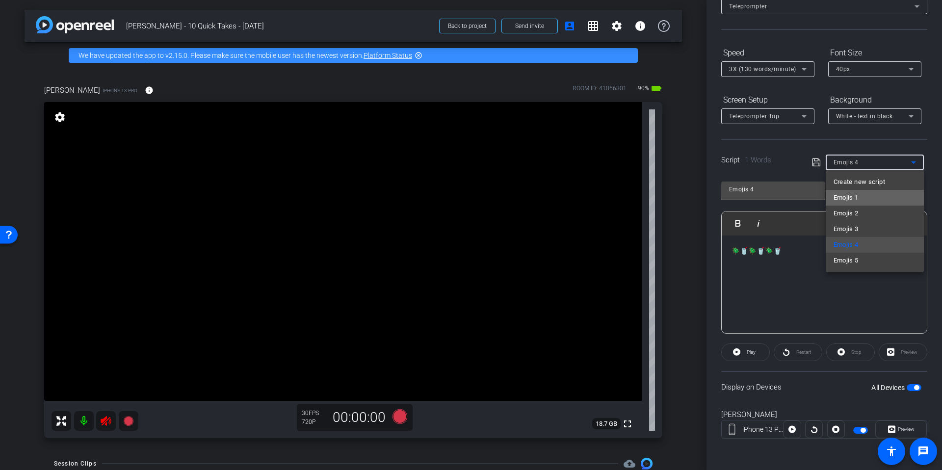
click at [885, 197] on mat-option "Emojis 1" at bounding box center [875, 198] width 98 height 16
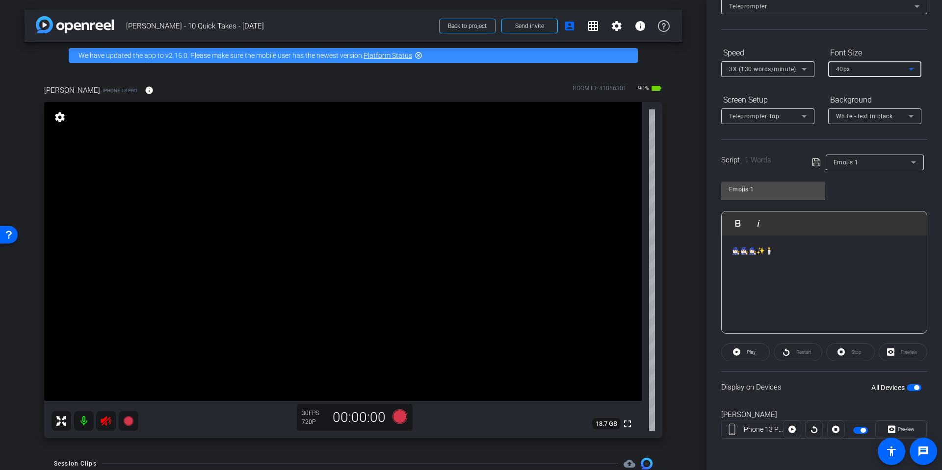
click at [888, 67] on div "40px" at bounding box center [872, 69] width 73 height 12
drag, startPoint x: 880, startPoint y: 114, endPoint x: 863, endPoint y: 113, distance: 17.7
click at [880, 114] on mat-option "40px" at bounding box center [874, 120] width 93 height 16
click at [813, 89] on form "Speed 3X (130 words/minute) Font Size 40px Screen Setup Teleprompter Top Backgr…" at bounding box center [824, 84] width 206 height 79
click at [808, 65] on icon at bounding box center [804, 69] width 12 height 12
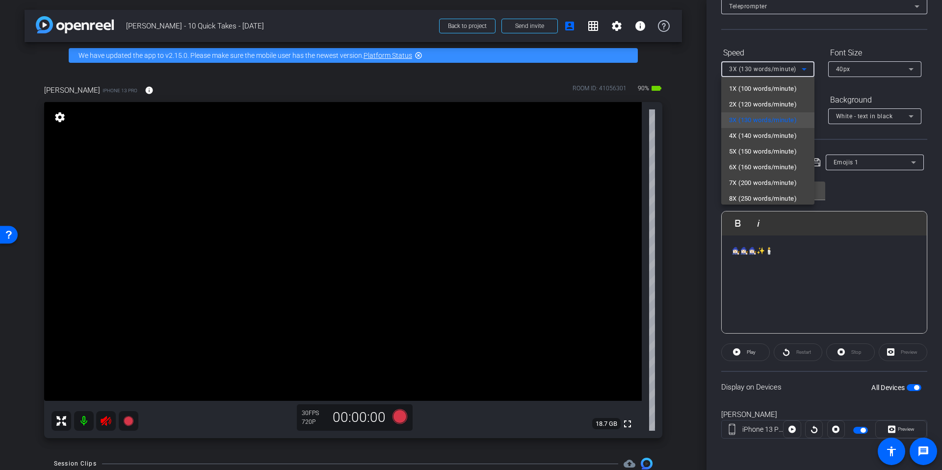
click at [796, 45] on div at bounding box center [471, 235] width 942 height 470
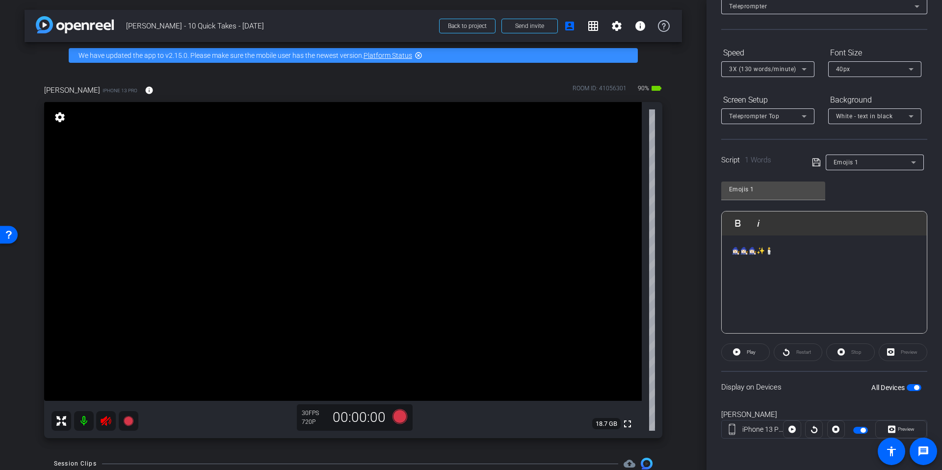
click at [860, 432] on span "button" at bounding box center [860, 430] width 15 height 7
click at [860, 431] on span "button" at bounding box center [860, 430] width 15 height 7
click at [875, 160] on div "Emojis 1" at bounding box center [873, 162] width 78 height 12
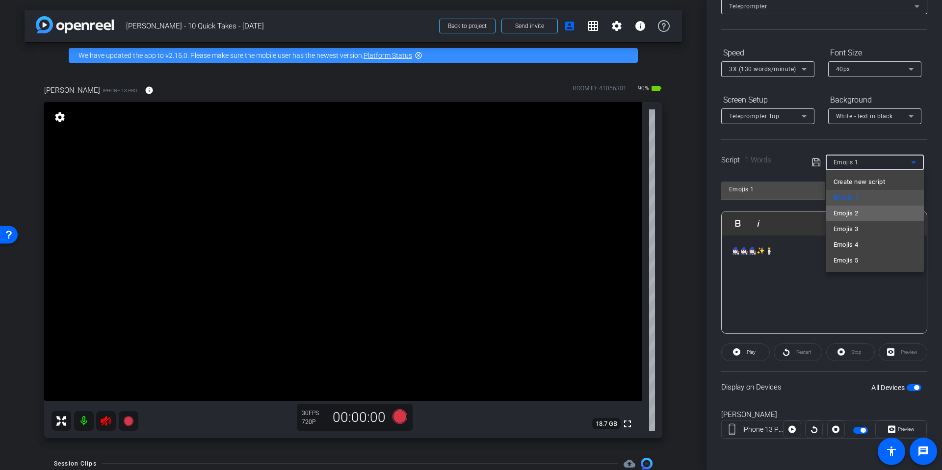
click at [864, 211] on mat-option "Emojis 2" at bounding box center [875, 214] width 98 height 16
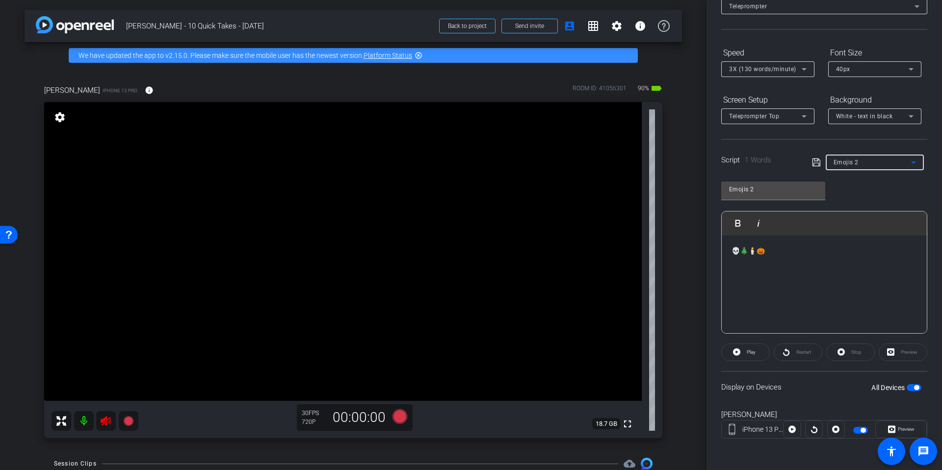
click at [869, 165] on div "Emojis 2" at bounding box center [873, 162] width 78 height 12
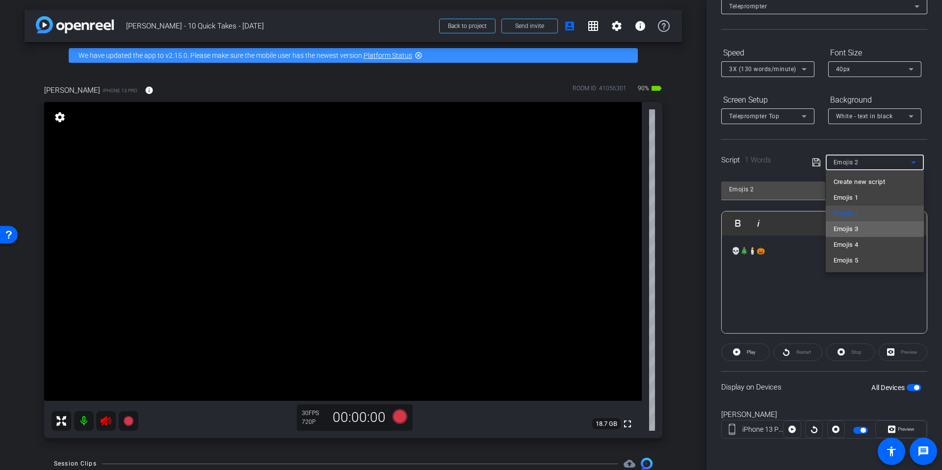
click at [867, 228] on mat-option "Emojis 3" at bounding box center [875, 229] width 98 height 16
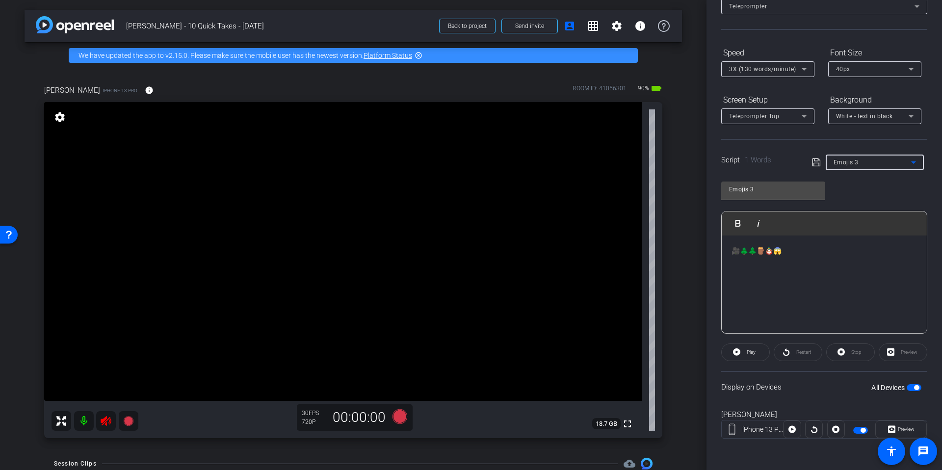
click at [868, 163] on div "Emojis 3" at bounding box center [873, 162] width 78 height 12
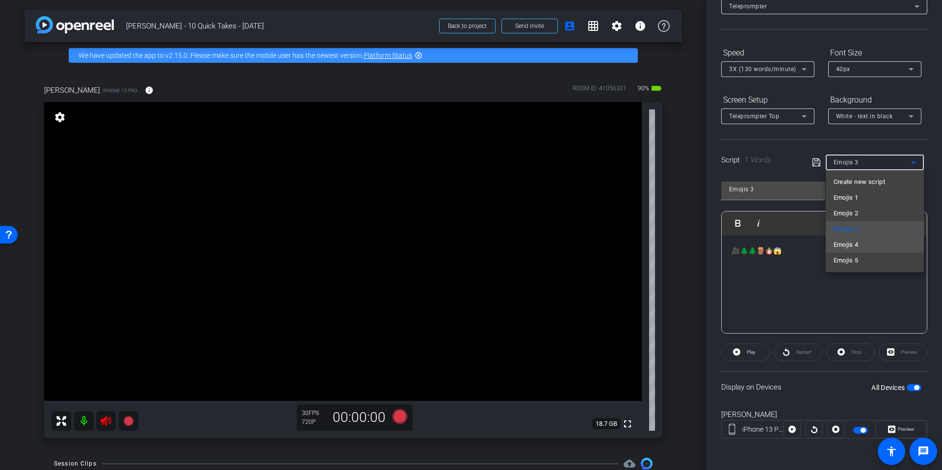
click at [863, 241] on mat-option "Emojis 4" at bounding box center [875, 245] width 98 height 16
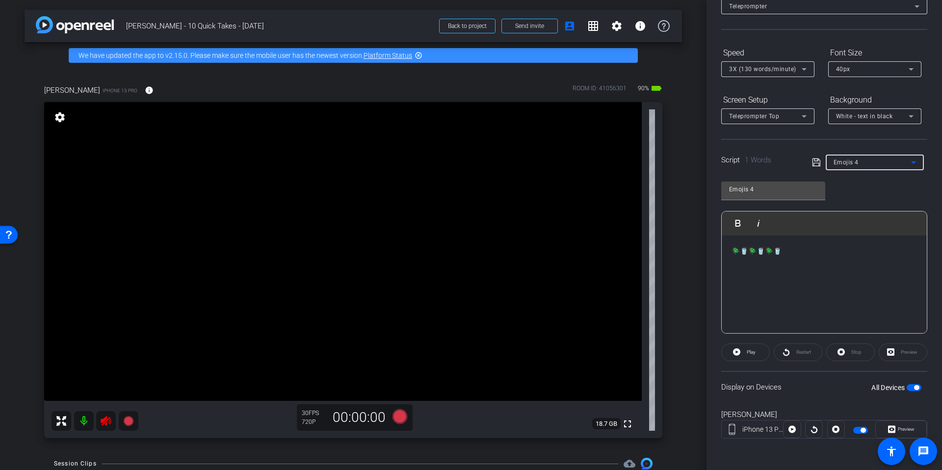
click at [873, 164] on div "Emojis 4" at bounding box center [873, 162] width 78 height 12
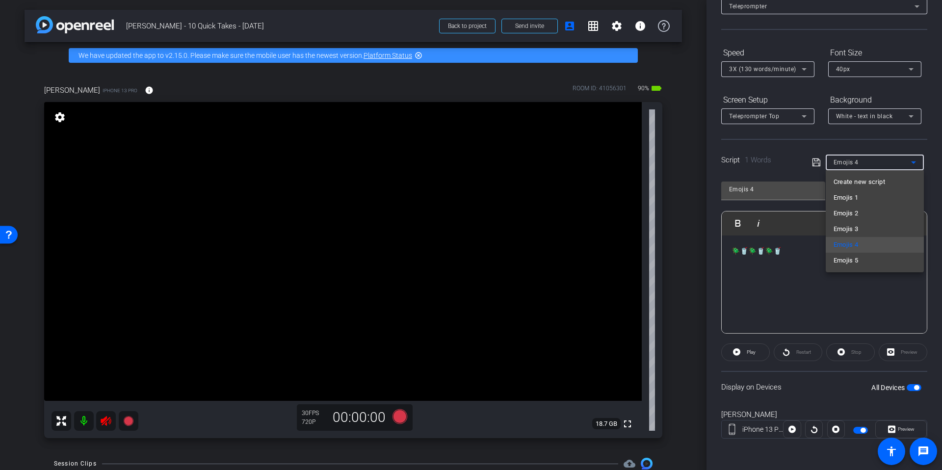
click at [871, 257] on mat-option "Emojis 5" at bounding box center [875, 261] width 98 height 16
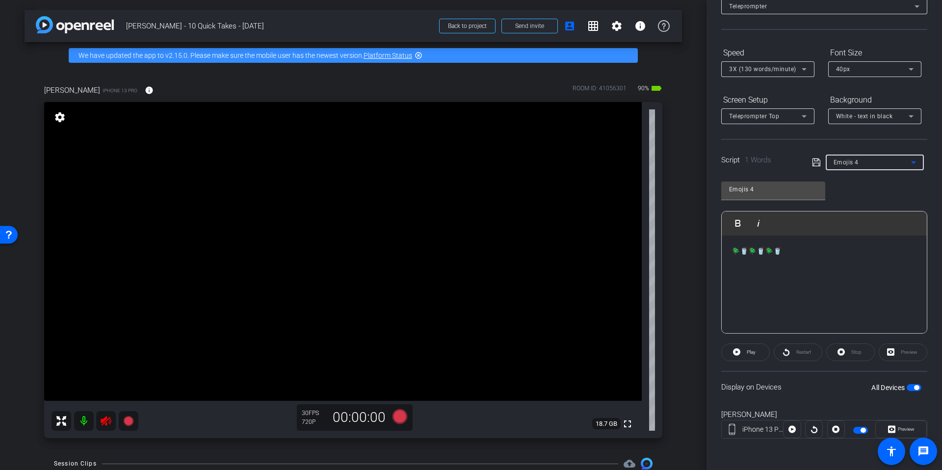
type input "Emojis 5"
click at [796, 151] on div "Script 1 Words Emojis 5" at bounding box center [824, 154] width 206 height 31
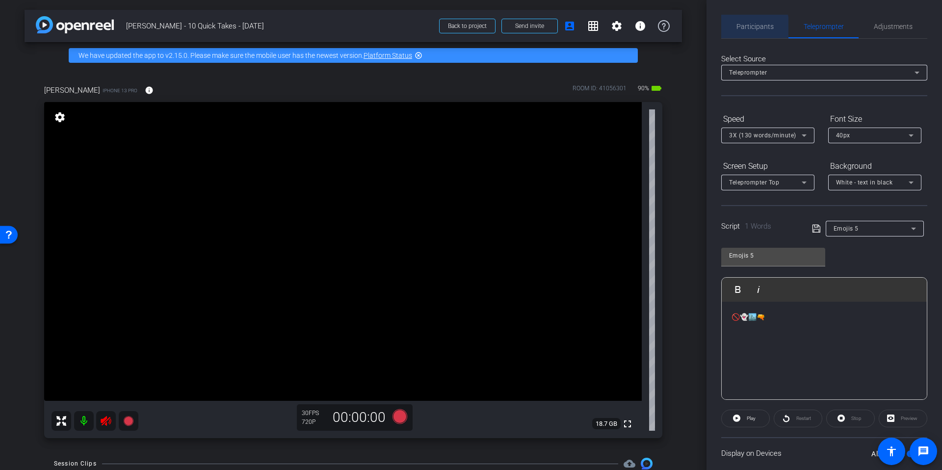
click at [752, 27] on span "Participants" at bounding box center [754, 26] width 37 height 7
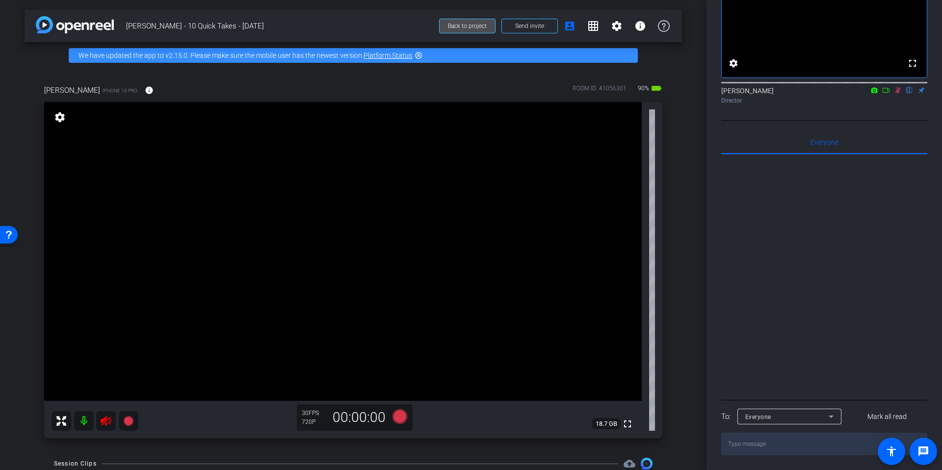
click at [477, 25] on span "Back to project" at bounding box center [467, 26] width 39 height 7
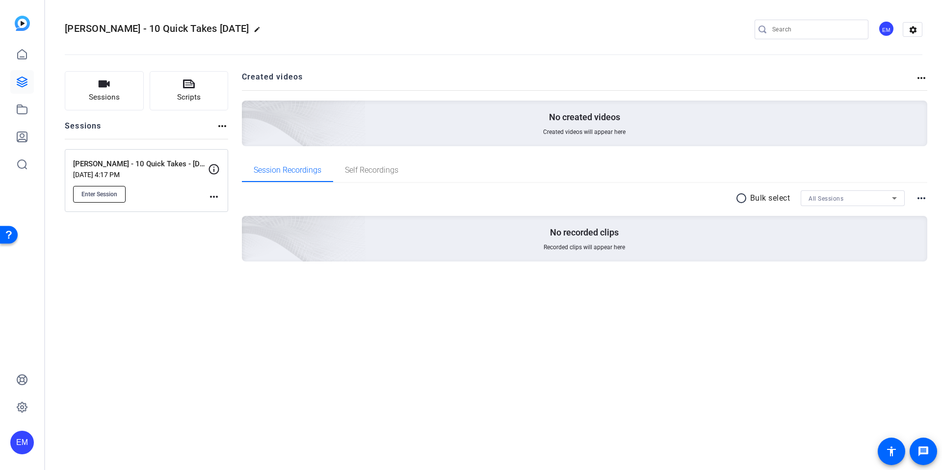
click at [101, 194] on span "Enter Session" at bounding box center [99, 194] width 36 height 8
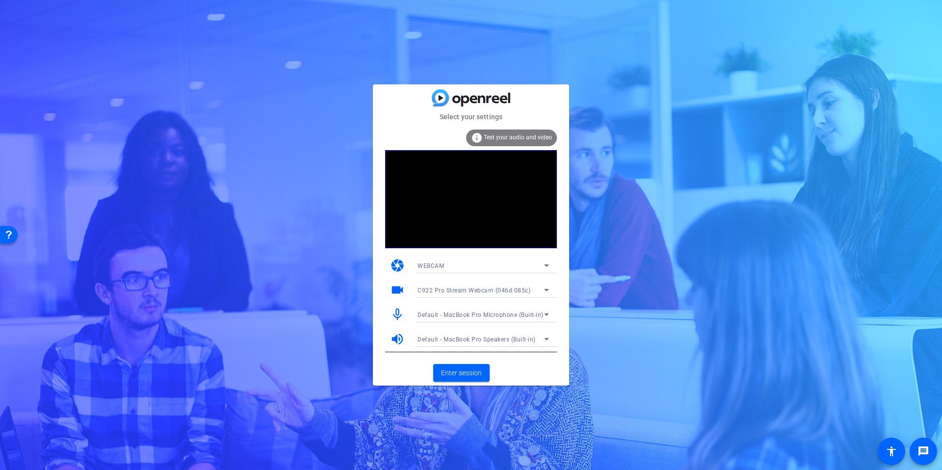
click at [472, 260] on div "WEBCAM" at bounding box center [481, 266] width 127 height 12
click at [458, 298] on mat-option "DESKTOP" at bounding box center [483, 301] width 147 height 16
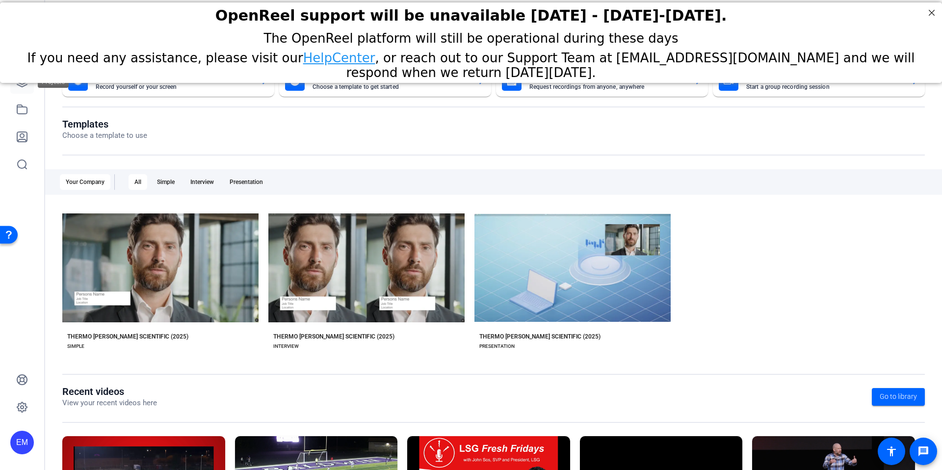
click at [25, 87] on icon at bounding box center [22, 82] width 12 height 12
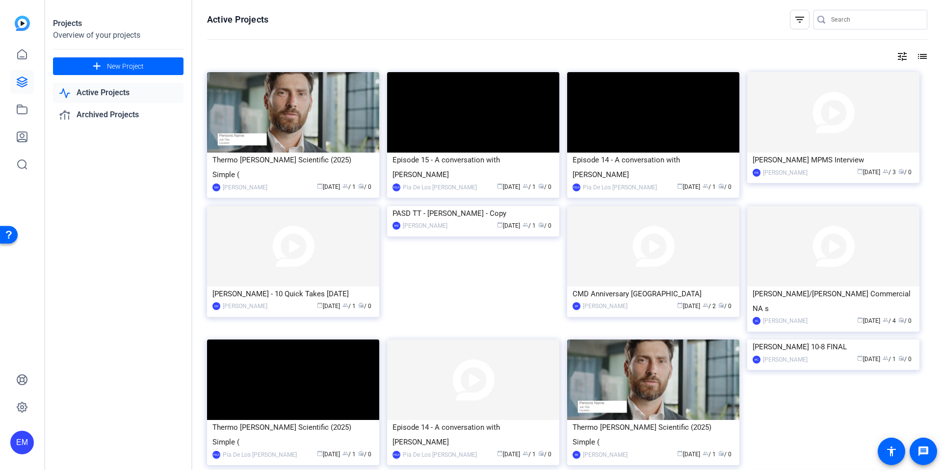
click at [287, 247] on img at bounding box center [293, 246] width 172 height 80
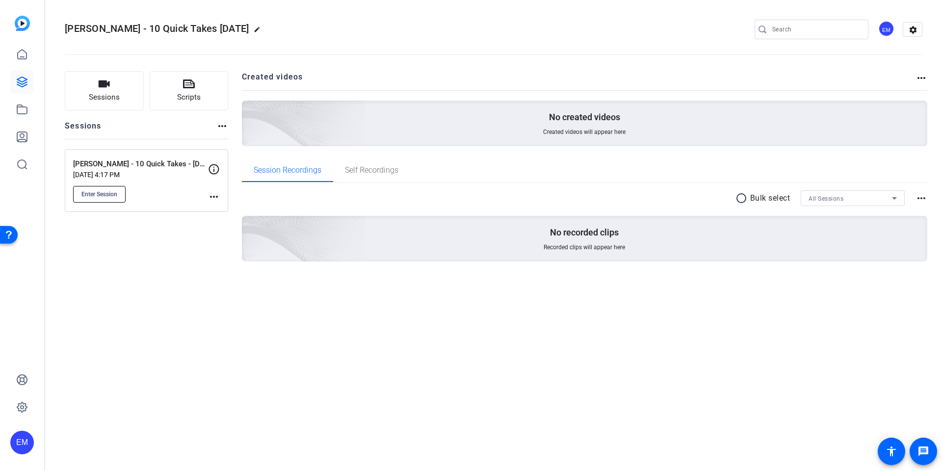
click at [108, 192] on span "Enter Session" at bounding box center [99, 194] width 36 height 8
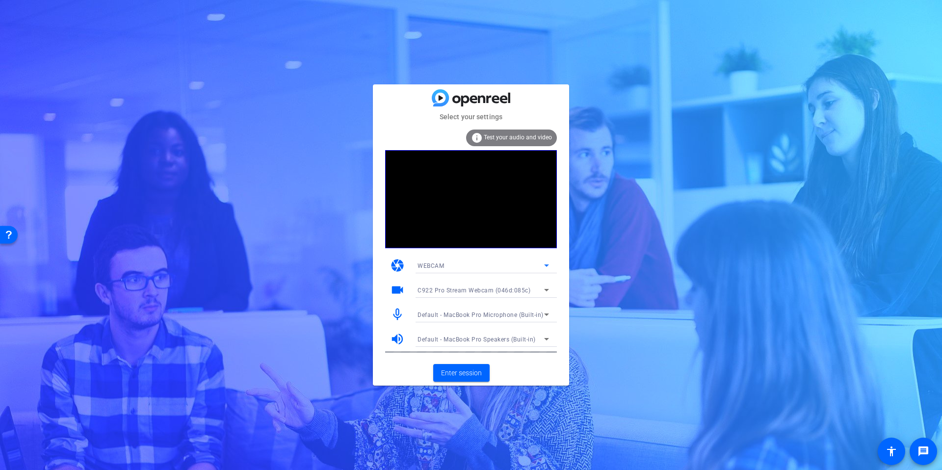
click at [543, 266] on icon at bounding box center [547, 266] width 12 height 12
click at [445, 303] on mat-option "DESKTOP" at bounding box center [483, 301] width 147 height 16
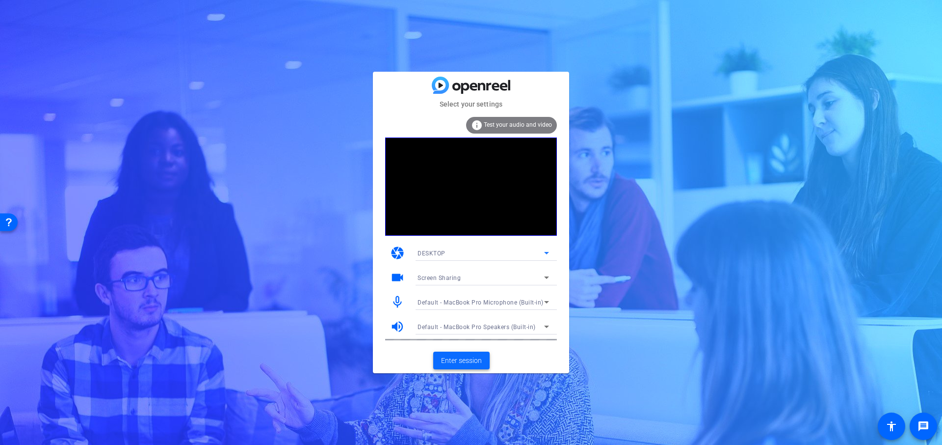
click at [470, 359] on span "Enter session" at bounding box center [461, 360] width 41 height 10
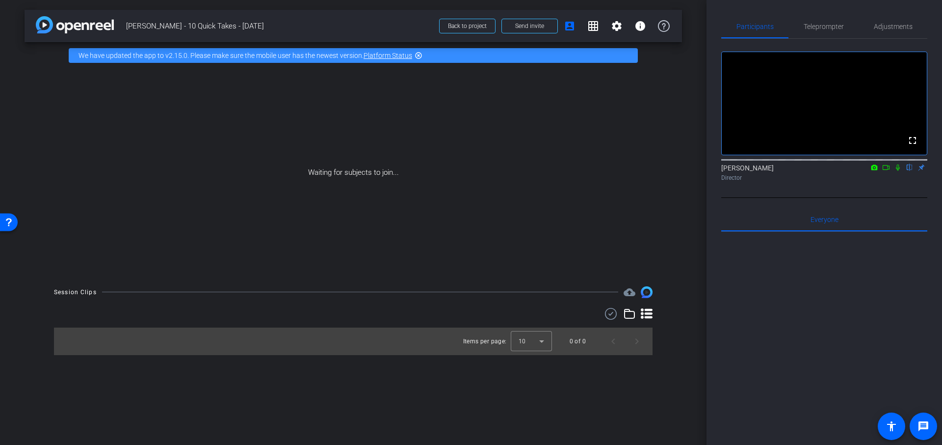
type input "Emojis 5"
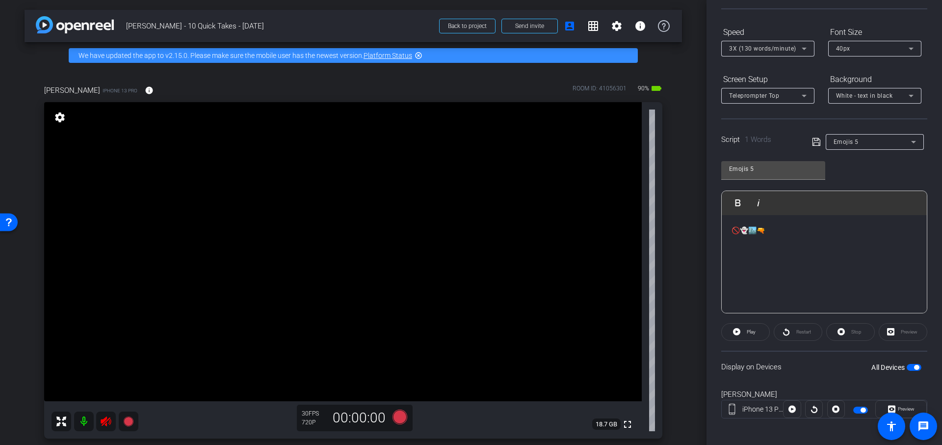
scroll to position [92, 0]
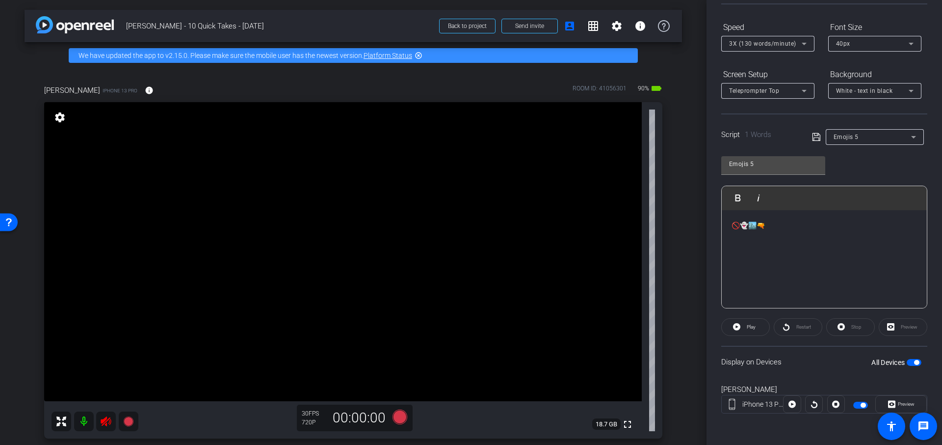
click at [863, 404] on span "button" at bounding box center [863, 404] width 5 height 5
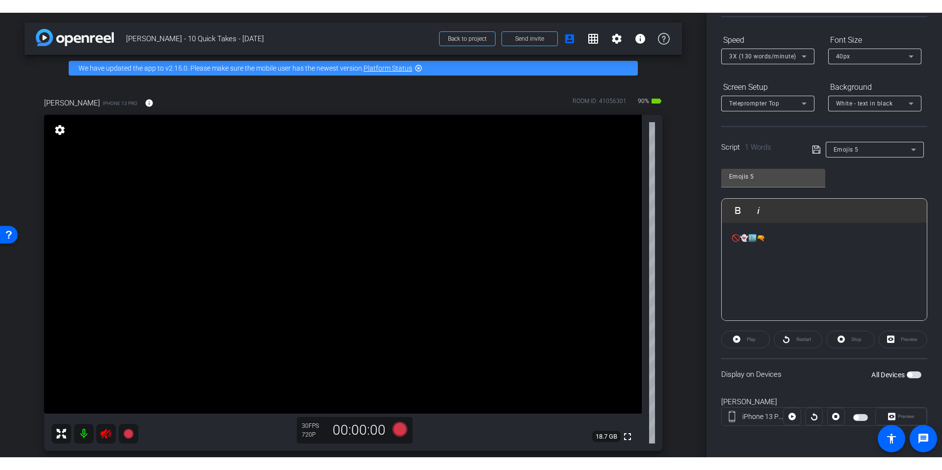
scroll to position [0, 0]
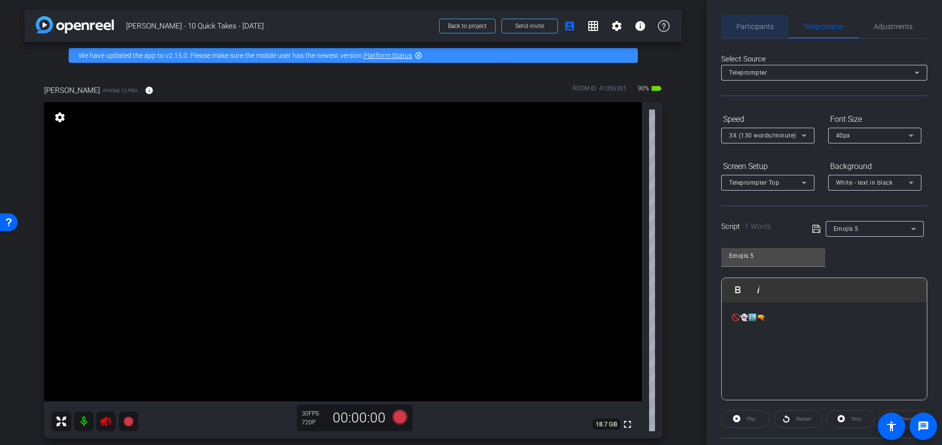
click at [760, 32] on span "Participants" at bounding box center [754, 27] width 37 height 24
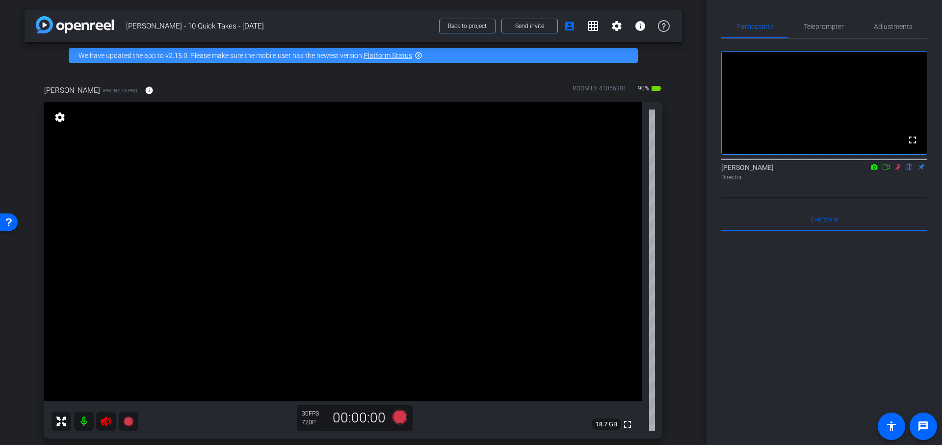
click at [884, 170] on icon at bounding box center [886, 166] width 8 height 7
click at [911, 170] on icon at bounding box center [910, 166] width 8 height 7
click at [483, 28] on span "Back to project" at bounding box center [467, 26] width 39 height 7
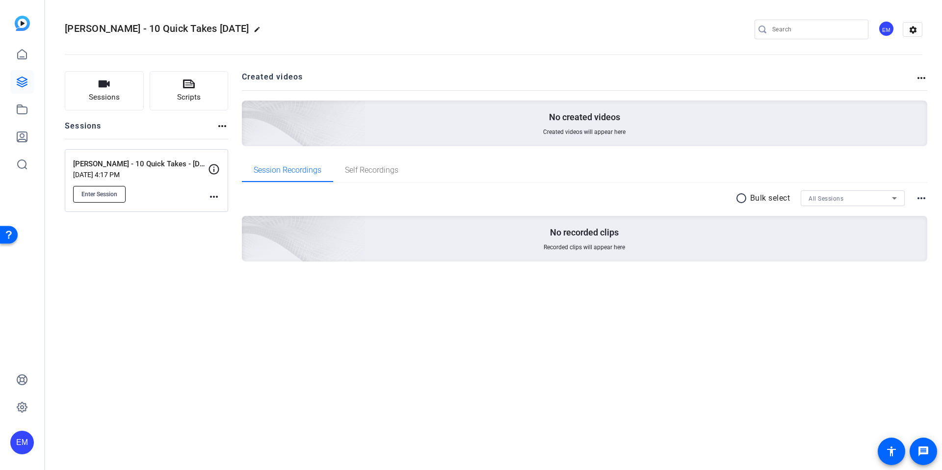
click at [99, 198] on button "Enter Session" at bounding box center [99, 194] width 52 height 17
click at [149, 255] on div "Sessions Scripts Sessions more_horiz [PERSON_NAME] - 10 Quick Takes - [DATE] [D…" at bounding box center [146, 182] width 163 height 222
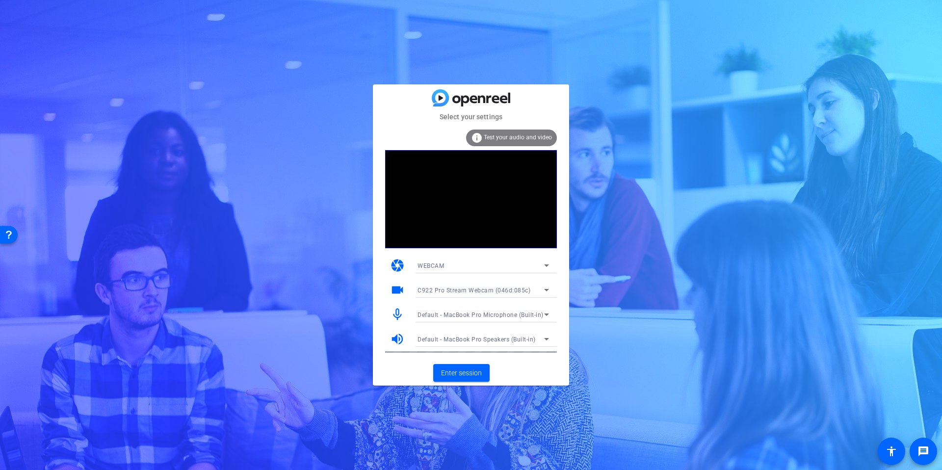
click at [535, 264] on div "WEBCAM" at bounding box center [481, 266] width 127 height 12
click at [460, 300] on mat-option "DESKTOP" at bounding box center [483, 301] width 147 height 16
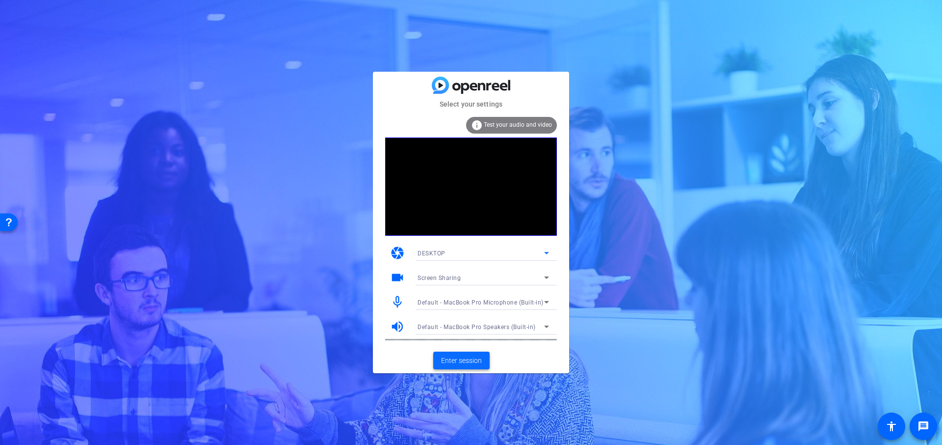
click at [471, 357] on span "Enter session" at bounding box center [461, 360] width 41 height 10
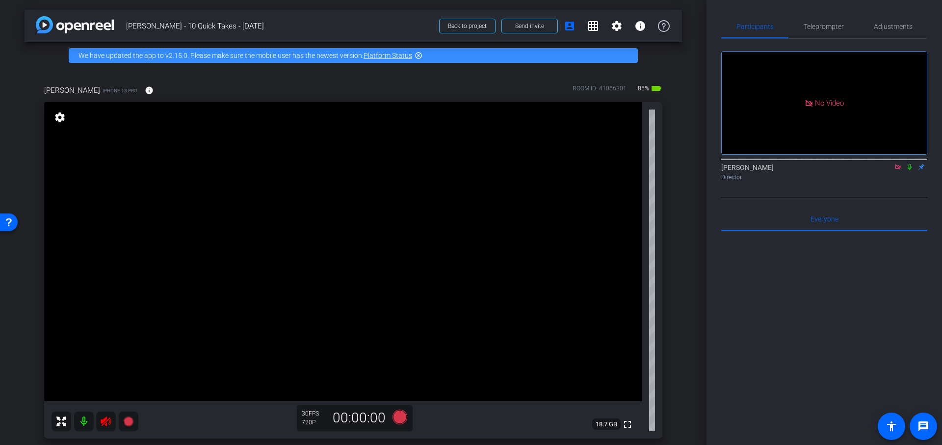
click at [898, 170] on icon at bounding box center [898, 166] width 8 height 7
click at [726, 197] on div "fullscreen Emma McVicar flip Director" at bounding box center [824, 118] width 206 height 158
click at [480, 25] on span "Back to project" at bounding box center [467, 26] width 39 height 7
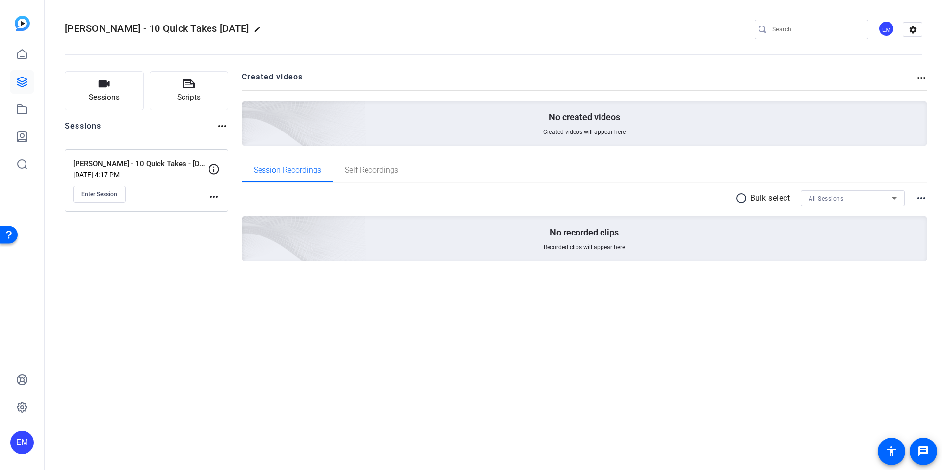
drag, startPoint x: 487, startPoint y: 319, endPoint x: 344, endPoint y: 277, distance: 148.3
click at [487, 319] on div "[PERSON_NAME] - 10 Quick Takes [DATE] edit EM settings Sessions Scripts Session…" at bounding box center [493, 235] width 897 height 470
click at [103, 189] on button "Enter Session" at bounding box center [99, 194] width 52 height 17
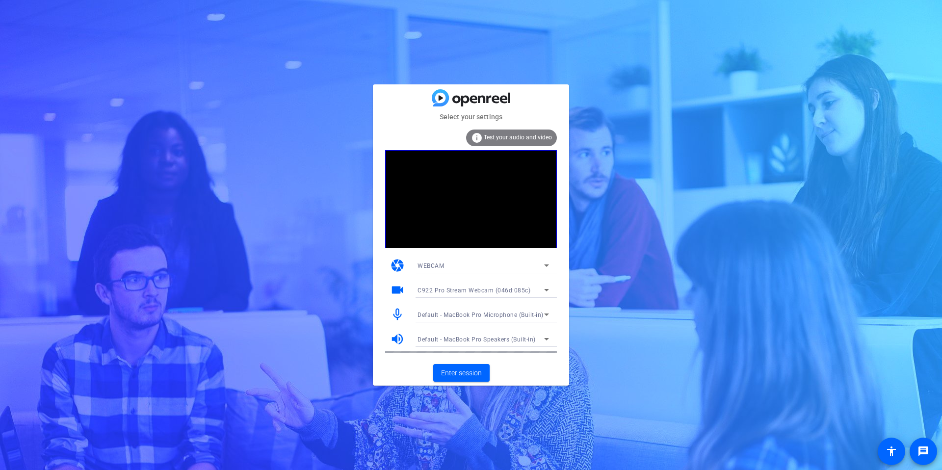
click at [551, 266] on icon at bounding box center [547, 266] width 12 height 12
click at [477, 303] on mat-option "DESKTOP" at bounding box center [483, 301] width 147 height 16
click at [677, 327] on div "Select your settings info Test your audio and video camera DESKTOP videocam Scr…" at bounding box center [471, 235] width 942 height 470
click at [470, 373] on span "Enter session" at bounding box center [461, 373] width 41 height 10
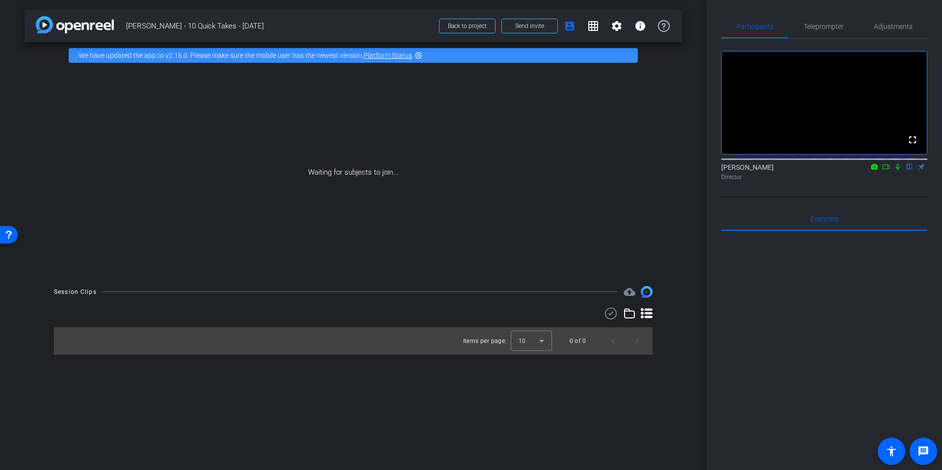
click at [686, 85] on div "arrow_back [PERSON_NAME] - 10 Quick Takes - [DATE] Back to project Send invite …" at bounding box center [353, 235] width 707 height 470
click at [887, 170] on icon at bounding box center [886, 166] width 8 height 7
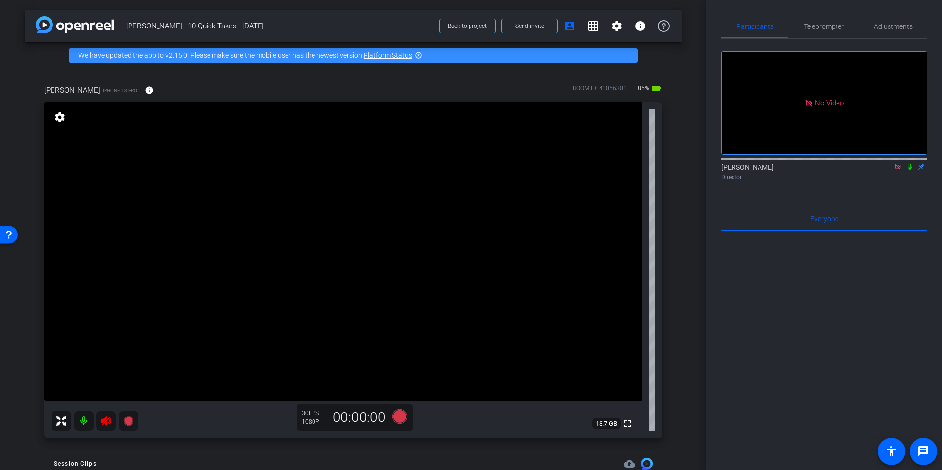
click at [896, 170] on icon at bounding box center [898, 166] width 8 height 7
click at [886, 170] on icon at bounding box center [886, 166] width 8 height 7
click at [106, 421] on icon at bounding box center [106, 421] width 12 height 12
drag, startPoint x: 830, startPoint y: 300, endPoint x: 878, endPoint y: 232, distance: 83.0
click at [830, 299] on div at bounding box center [824, 352] width 206 height 243
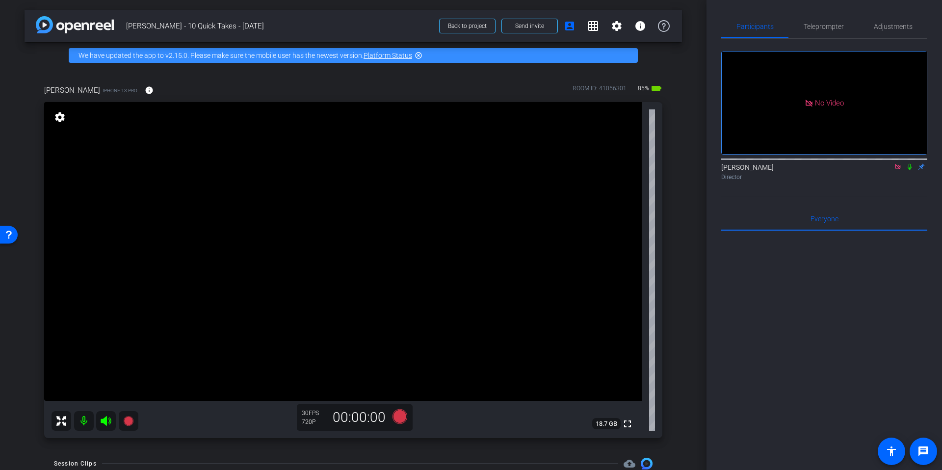
click at [900, 169] on icon at bounding box center [897, 166] width 5 height 5
drag, startPoint x: 830, startPoint y: 27, endPoint x: 848, endPoint y: 29, distance: 17.7
click at [830, 27] on span "Teleprompter" at bounding box center [824, 26] width 40 height 7
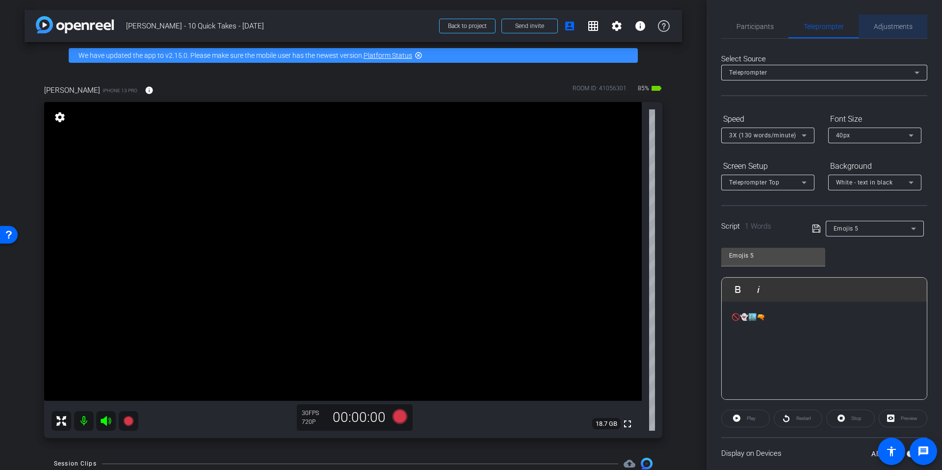
click at [898, 31] on span "Adjustments" at bounding box center [893, 27] width 39 height 24
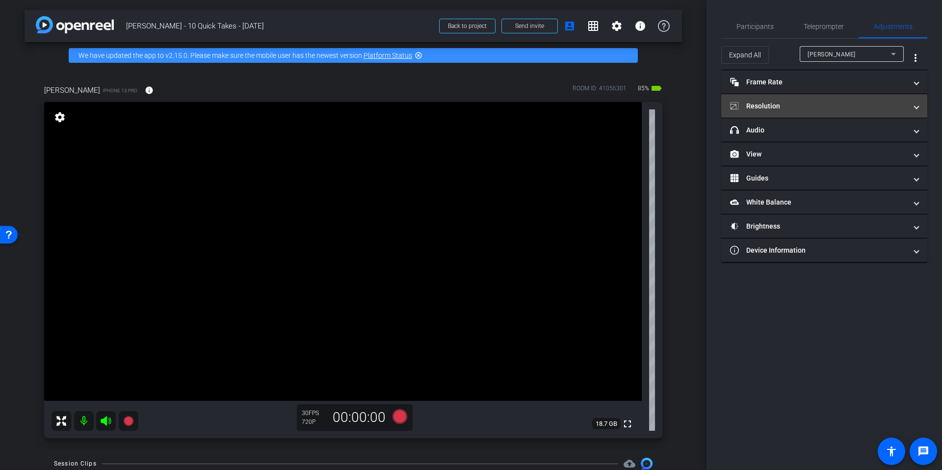
click at [838, 106] on mat-panel-title "Resolution" at bounding box center [818, 106] width 177 height 10
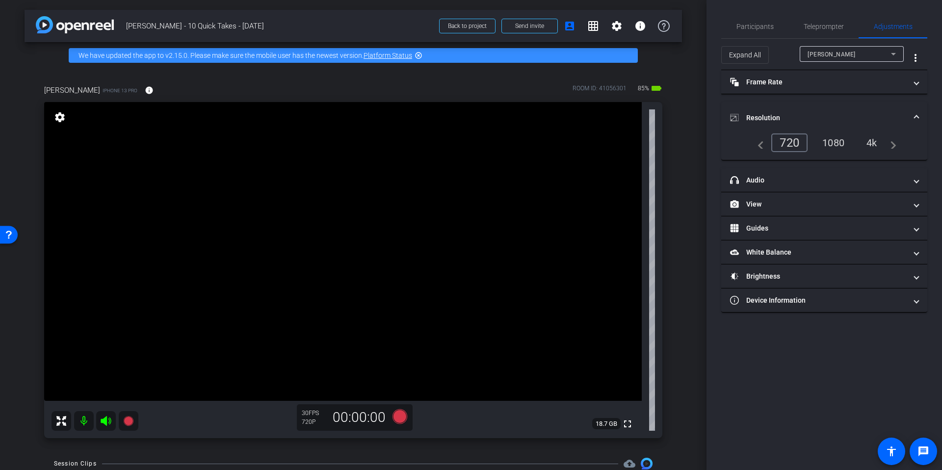
click at [848, 144] on div "1080" at bounding box center [833, 142] width 37 height 17
click at [874, 144] on div "4k" at bounding box center [873, 142] width 26 height 17
click at [399, 418] on icon at bounding box center [400, 416] width 15 height 15
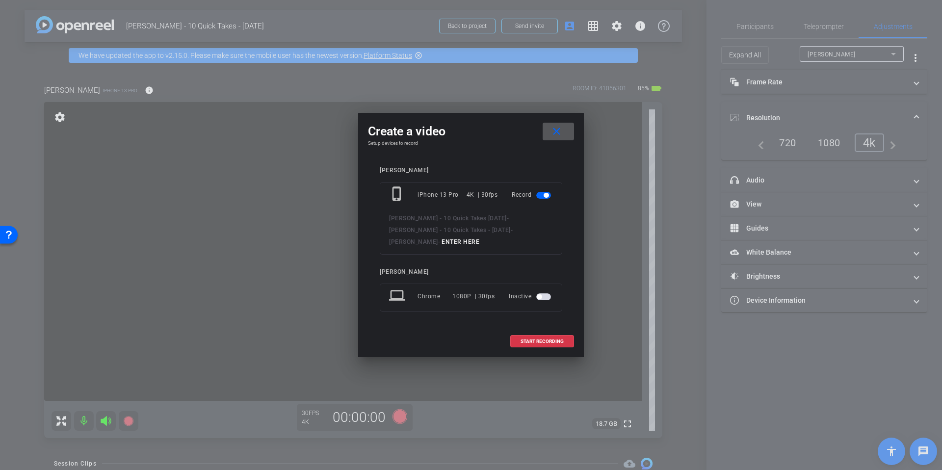
click at [493, 236] on input at bounding box center [475, 242] width 66 height 12
type input "test"
click at [540, 339] on span "START RECORDING" at bounding box center [542, 341] width 43 height 5
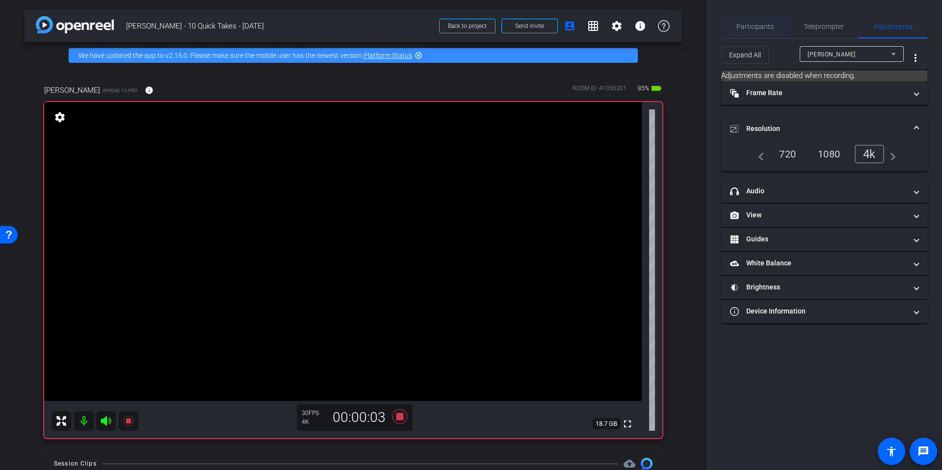
click at [758, 25] on span "Participants" at bounding box center [754, 26] width 37 height 7
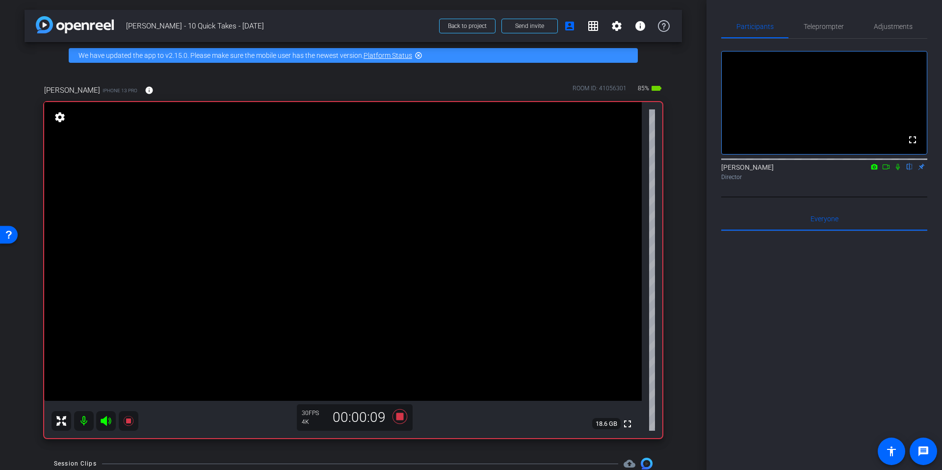
click at [856, 124] on video at bounding box center [824, 103] width 205 height 103
click at [184, 173] on video at bounding box center [343, 251] width 598 height 299
click at [398, 416] on icon at bounding box center [400, 416] width 15 height 15
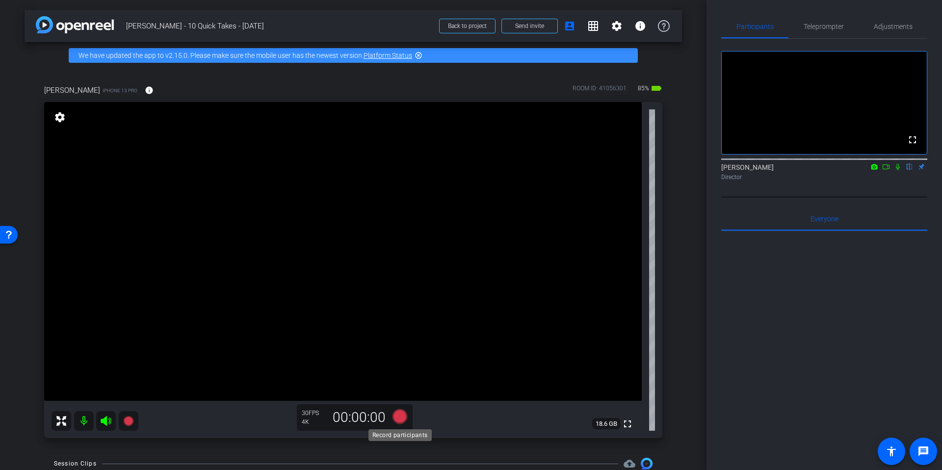
click at [402, 414] on icon at bounding box center [400, 416] width 15 height 15
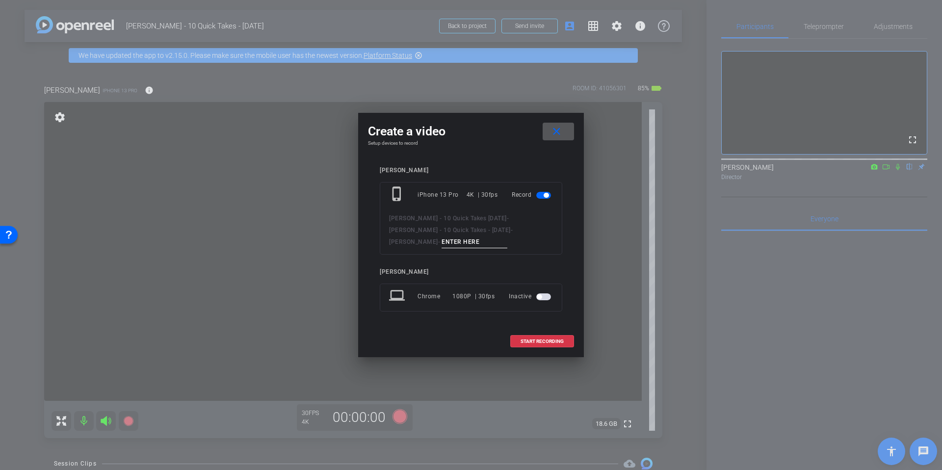
click at [543, 293] on span "button" at bounding box center [543, 296] width 15 height 7
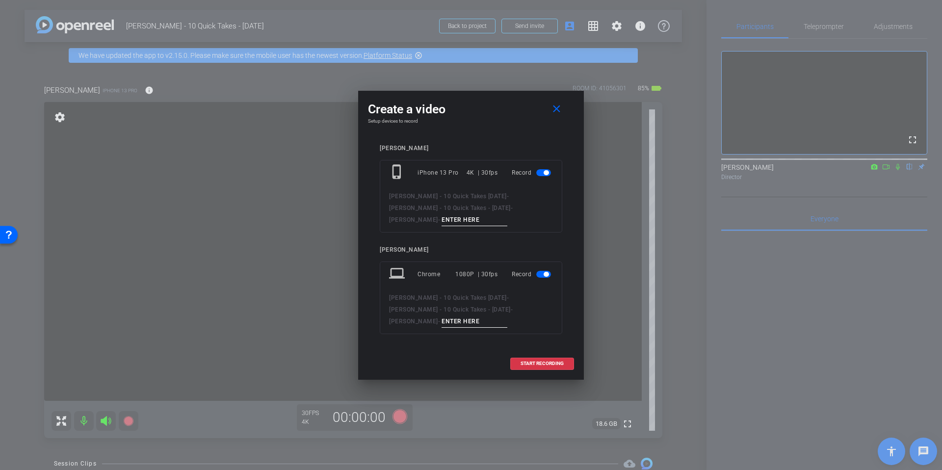
click at [498, 214] on input at bounding box center [475, 220] width 66 height 12
type input "test2"
click at [442, 317] on input at bounding box center [475, 321] width 66 height 12
type input "test2"
click at [453, 362] on div "START RECORDING" at bounding box center [471, 364] width 206 height 12
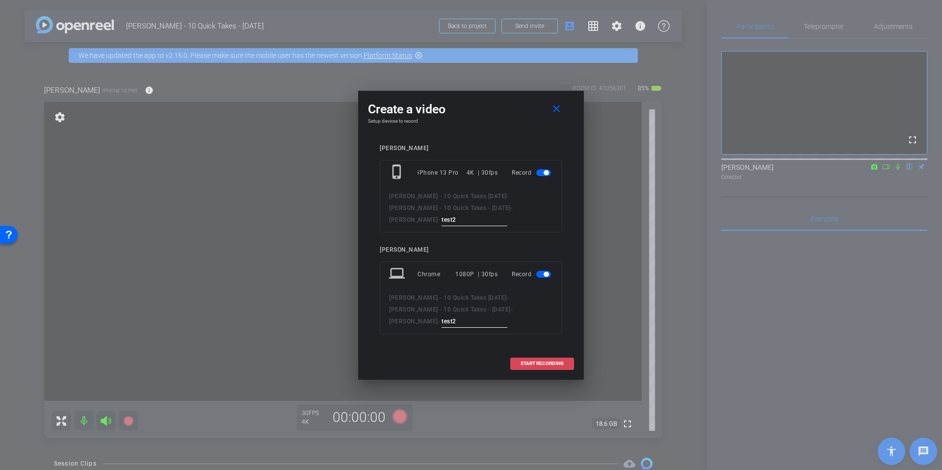
click at [549, 361] on span "START RECORDING" at bounding box center [542, 363] width 43 height 5
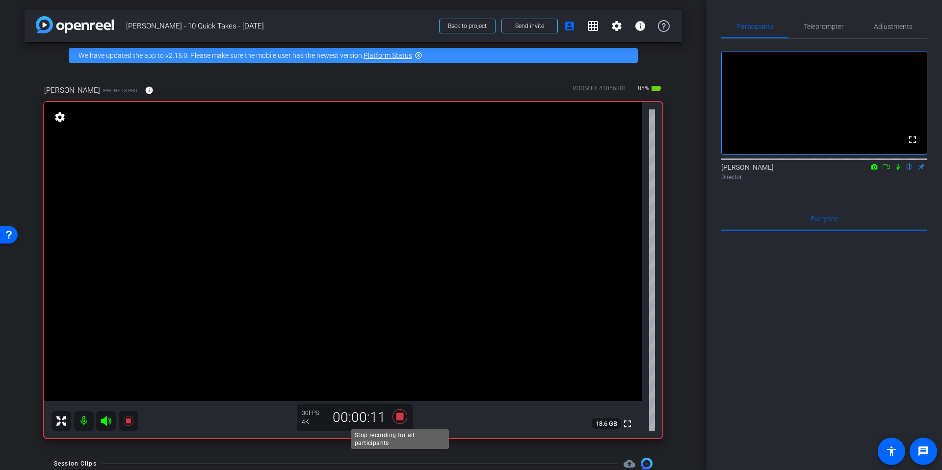
click at [398, 416] on icon at bounding box center [400, 416] width 15 height 15
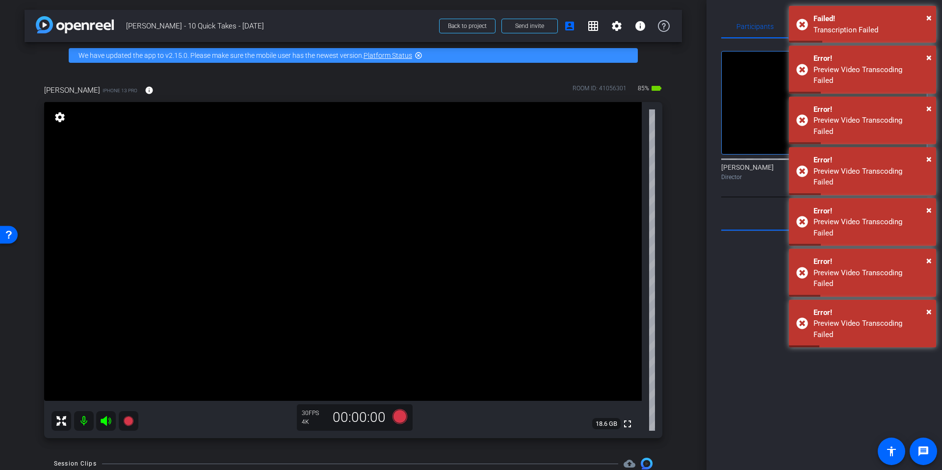
scroll to position [101, 0]
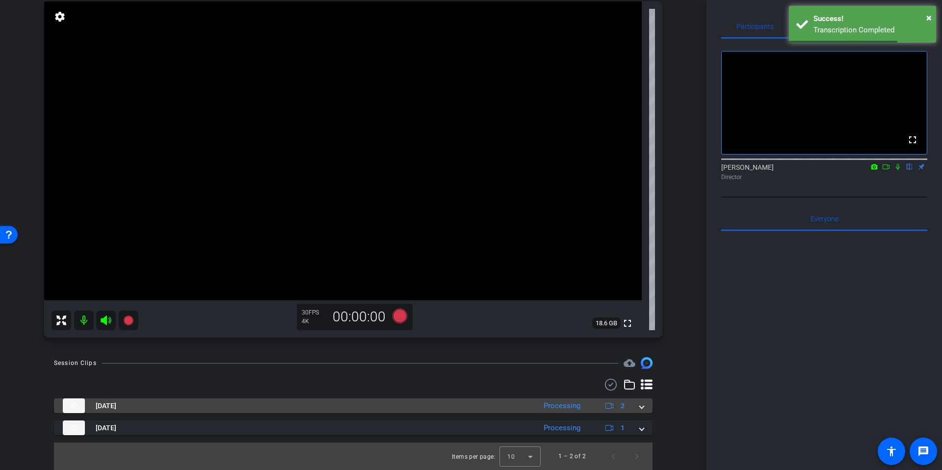
click at [642, 407] on span at bounding box center [642, 406] width 4 height 10
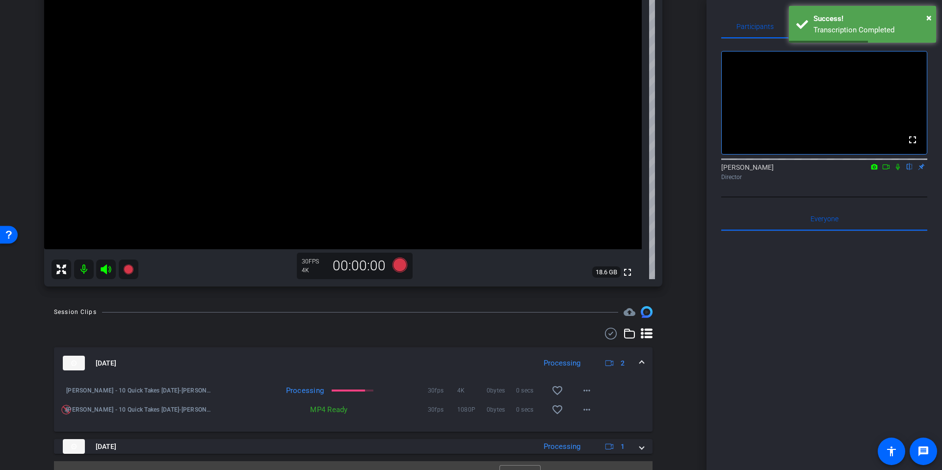
scroll to position [170, 0]
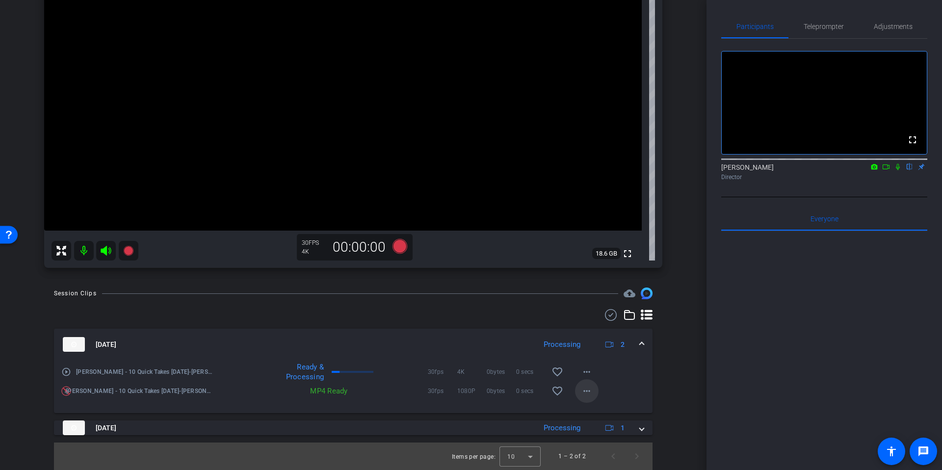
click at [590, 391] on mat-icon "more_horiz" at bounding box center [587, 391] width 12 height 12
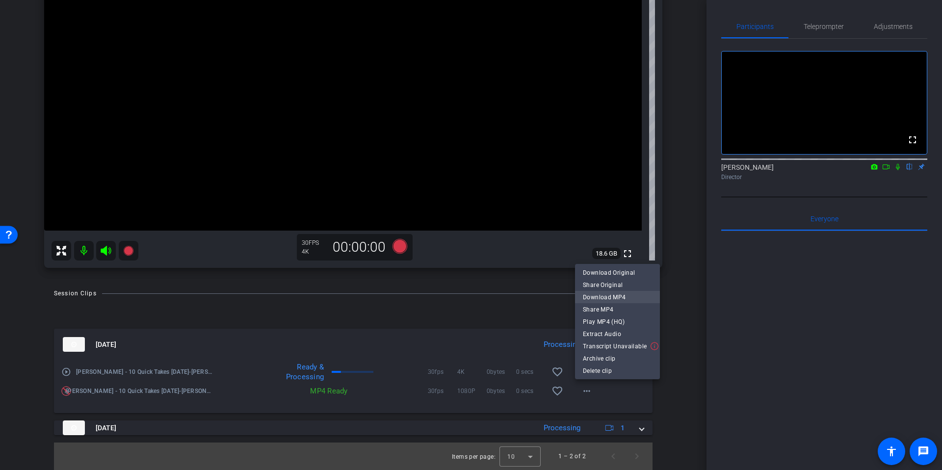
click at [621, 300] on span "Download MP4" at bounding box center [617, 297] width 69 height 12
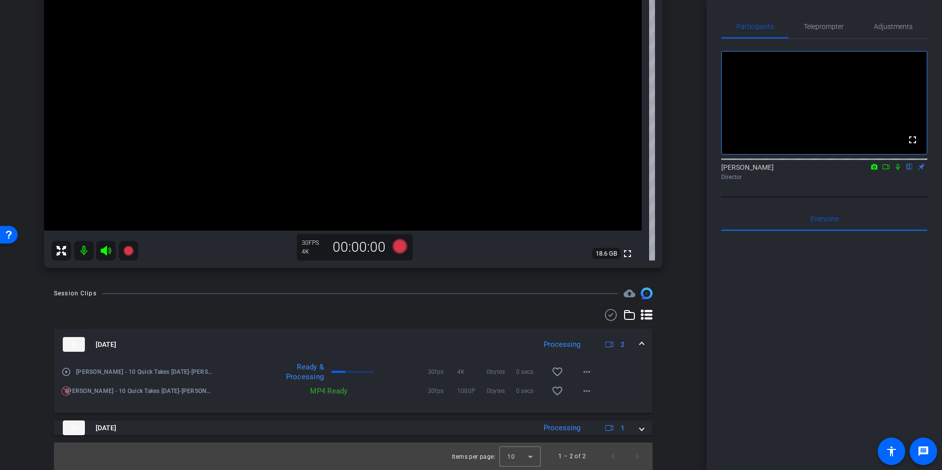
click at [66, 373] on mat-icon "play_circle_outline" at bounding box center [66, 372] width 10 height 10
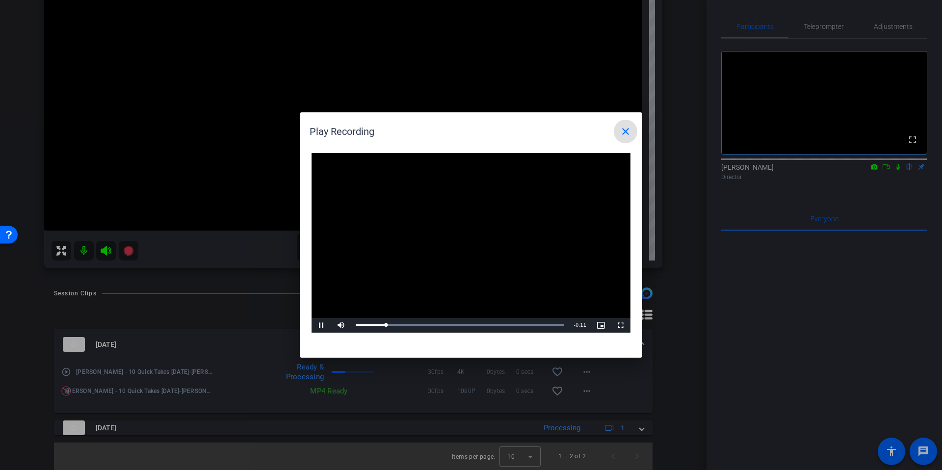
click at [624, 133] on mat-icon "close" at bounding box center [626, 132] width 12 height 12
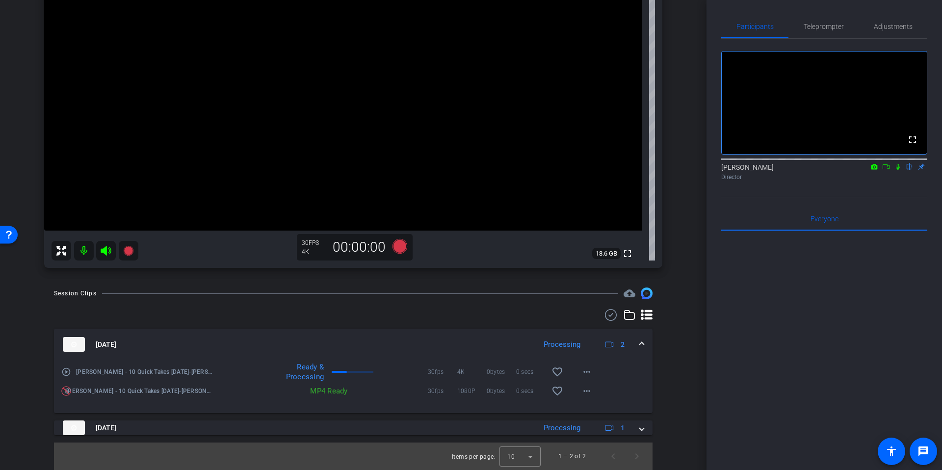
click at [312, 406] on div "play_circle_outline [PERSON_NAME] - 10 Quick Takes [DATE]-[PERSON_NAME] - 10 Qu…" at bounding box center [353, 386] width 599 height 53
click at [184, 387] on span "[PERSON_NAME] - 10 Quick Takes [DATE]-[PERSON_NAME] - 10 Quick Takes - [DATE]-[…" at bounding box center [139, 391] width 147 height 10
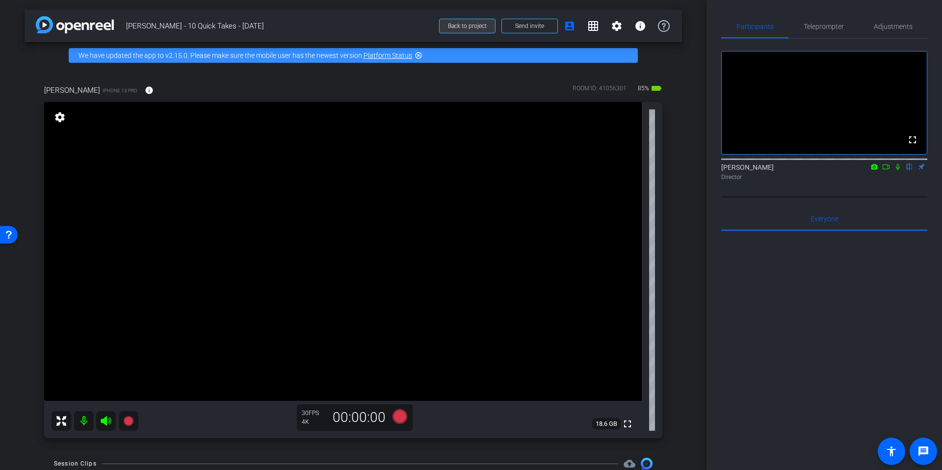
click at [470, 23] on span "Back to project" at bounding box center [467, 26] width 39 height 7
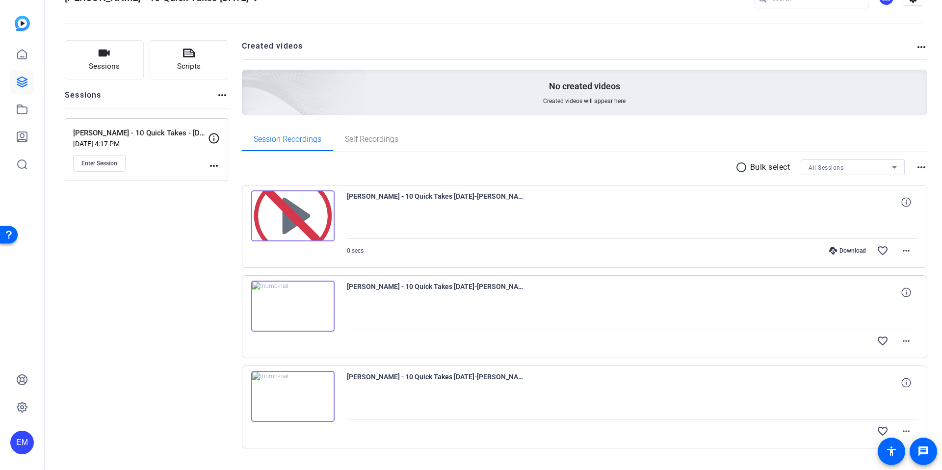
scroll to position [53, 0]
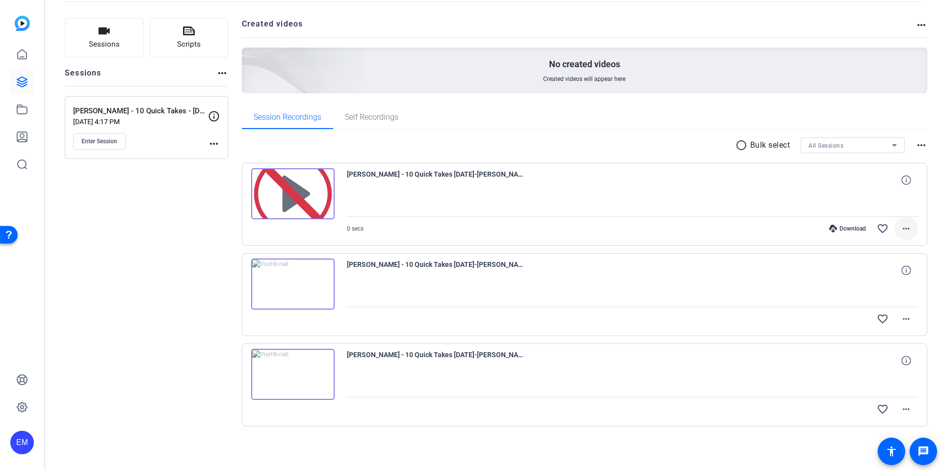
click at [911, 226] on mat-icon "more_horiz" at bounding box center [906, 229] width 12 height 12
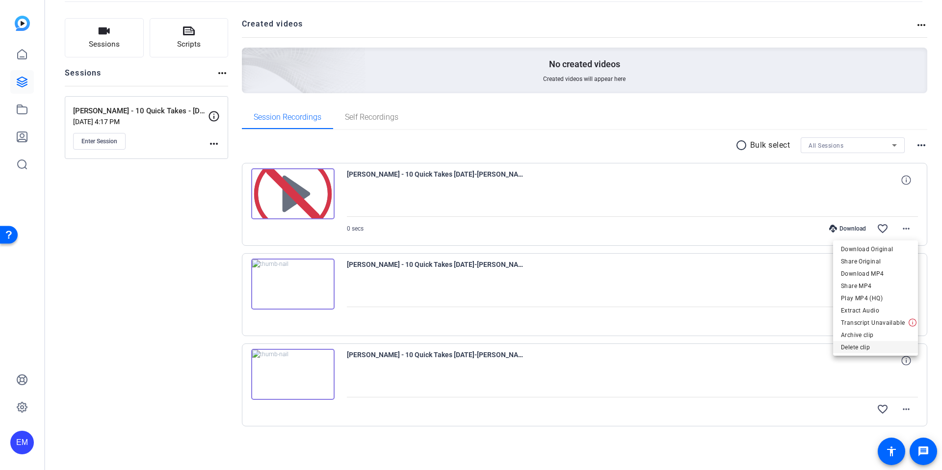
click at [880, 348] on span "Delete clip" at bounding box center [875, 347] width 69 height 12
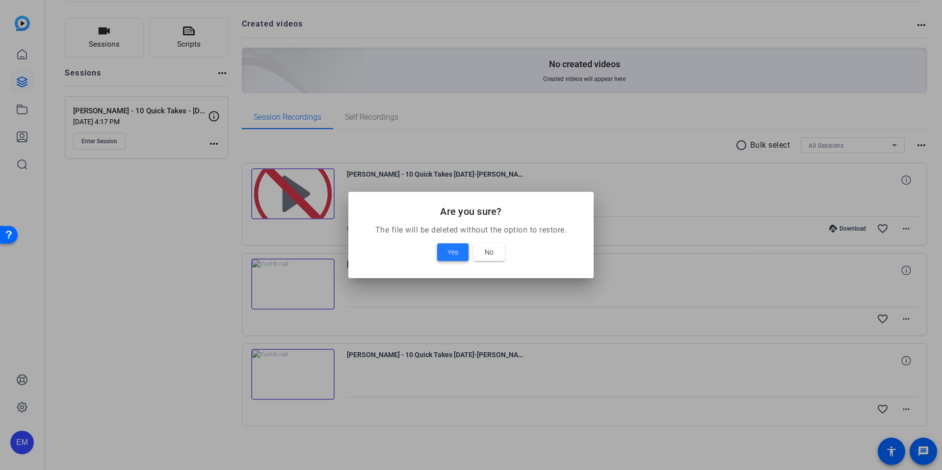
click at [445, 251] on span at bounding box center [452, 252] width 31 height 24
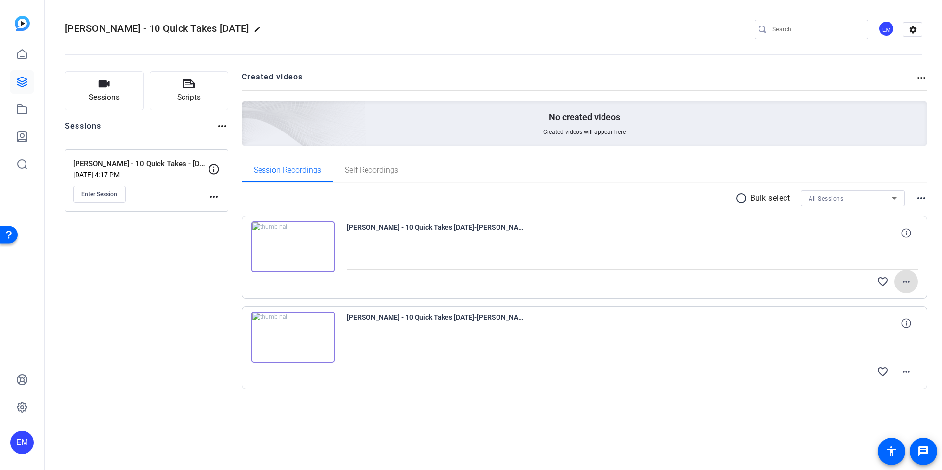
scroll to position [0, 0]
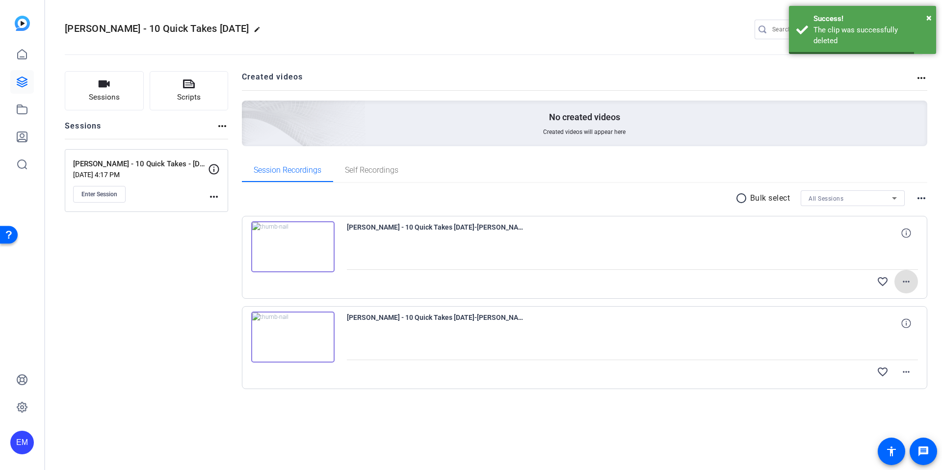
click at [907, 284] on mat-icon "more_horiz" at bounding box center [906, 282] width 12 height 12
click at [871, 362] on span "Delete clip" at bounding box center [880, 364] width 59 height 12
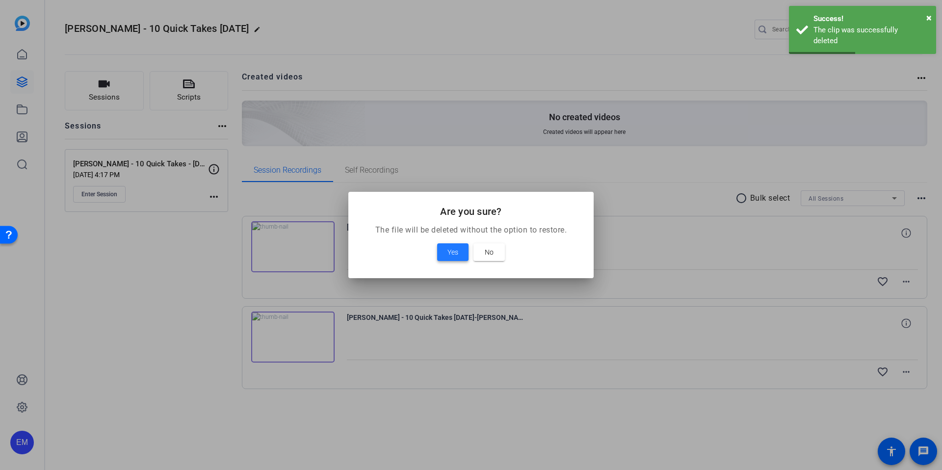
click at [446, 246] on span at bounding box center [452, 252] width 31 height 24
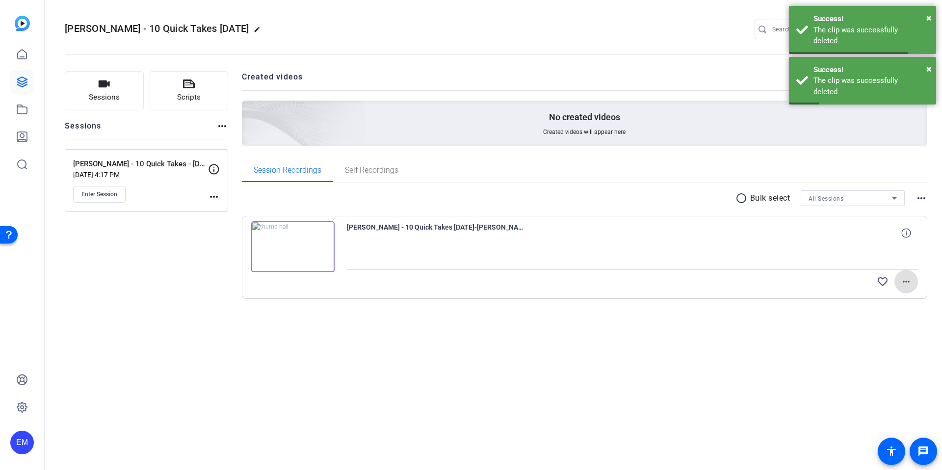
click at [906, 282] on mat-icon "more_horiz" at bounding box center [906, 282] width 12 height 12
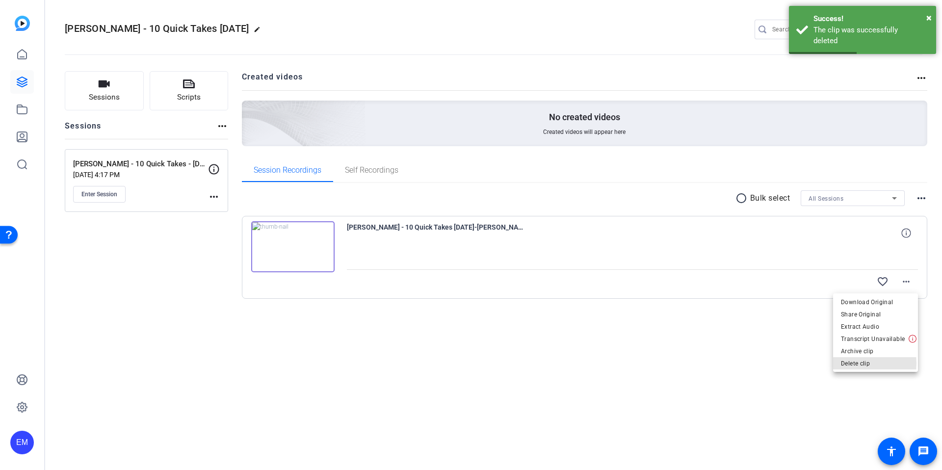
click at [852, 363] on span "Delete clip" at bounding box center [875, 364] width 69 height 12
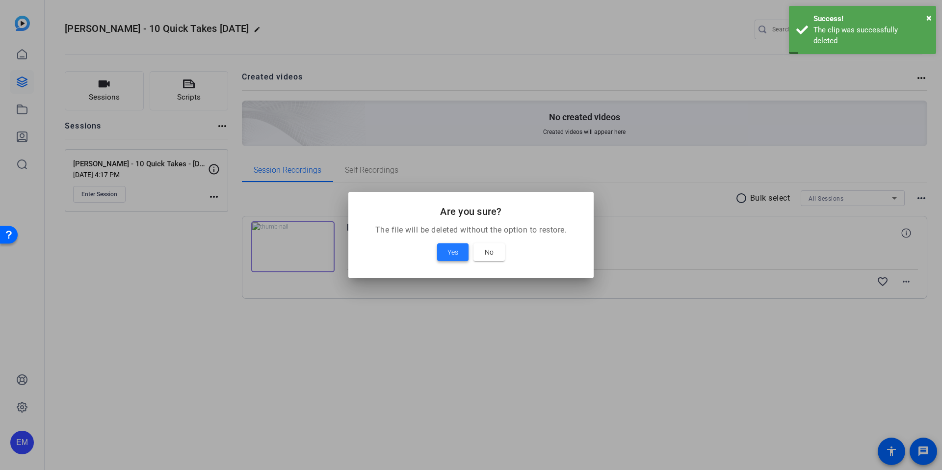
click at [453, 251] on span "Yes" at bounding box center [452, 252] width 11 height 12
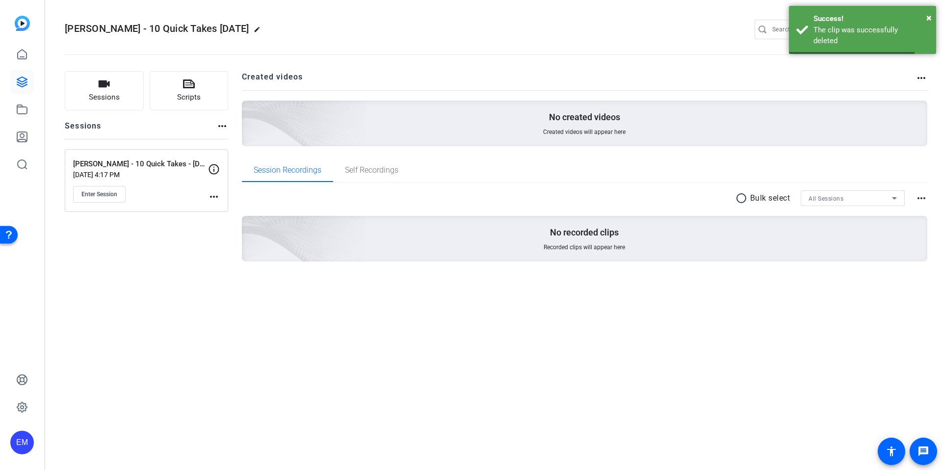
click at [174, 342] on div "[PERSON_NAME] - 10 Quick Takes [DATE] edit EM settings Sessions Scripts Session…" at bounding box center [493, 235] width 897 height 470
